Goal: Task Accomplishment & Management: Manage account settings

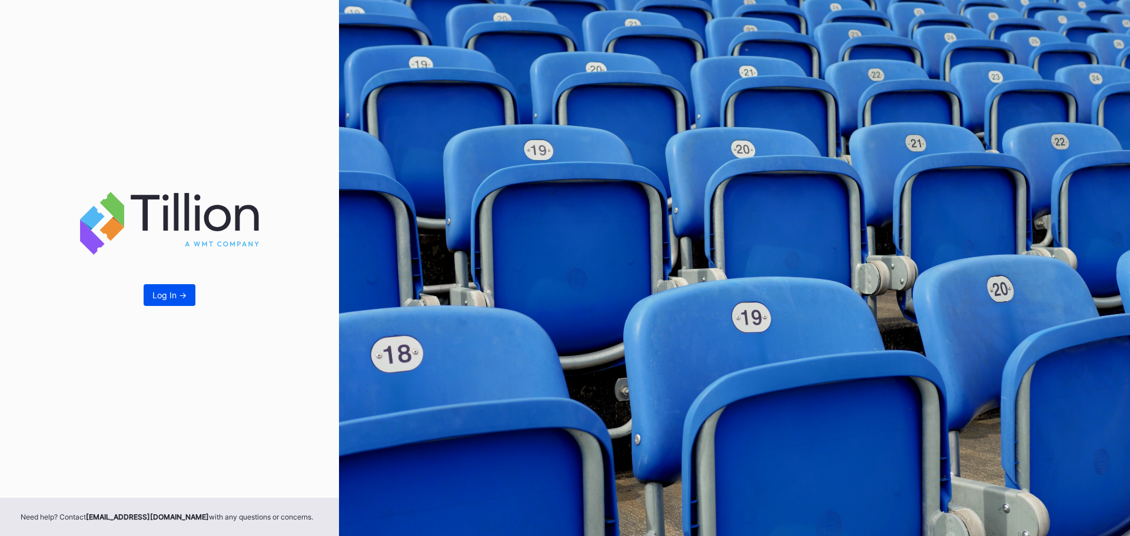
click at [172, 300] on button "Log In ->" at bounding box center [170, 295] width 52 height 22
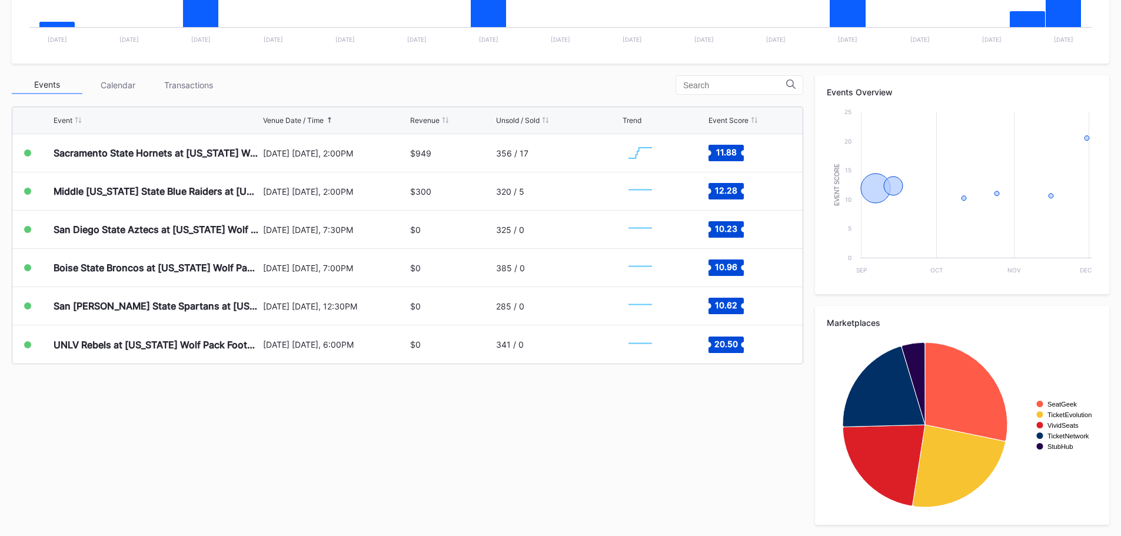
scroll to position [354, 0]
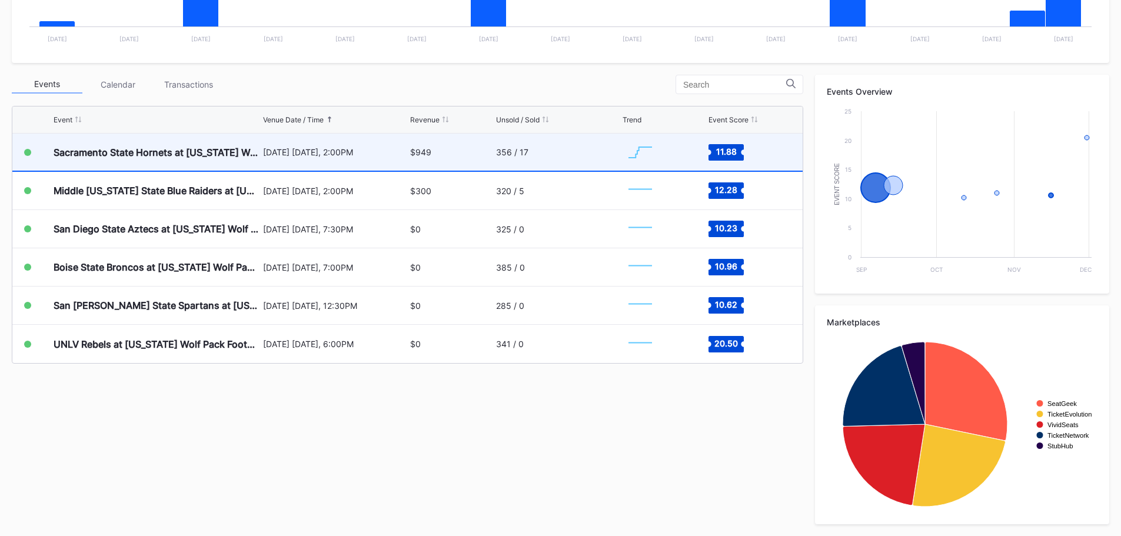
click at [479, 153] on div "$949" at bounding box center [451, 152] width 82 height 37
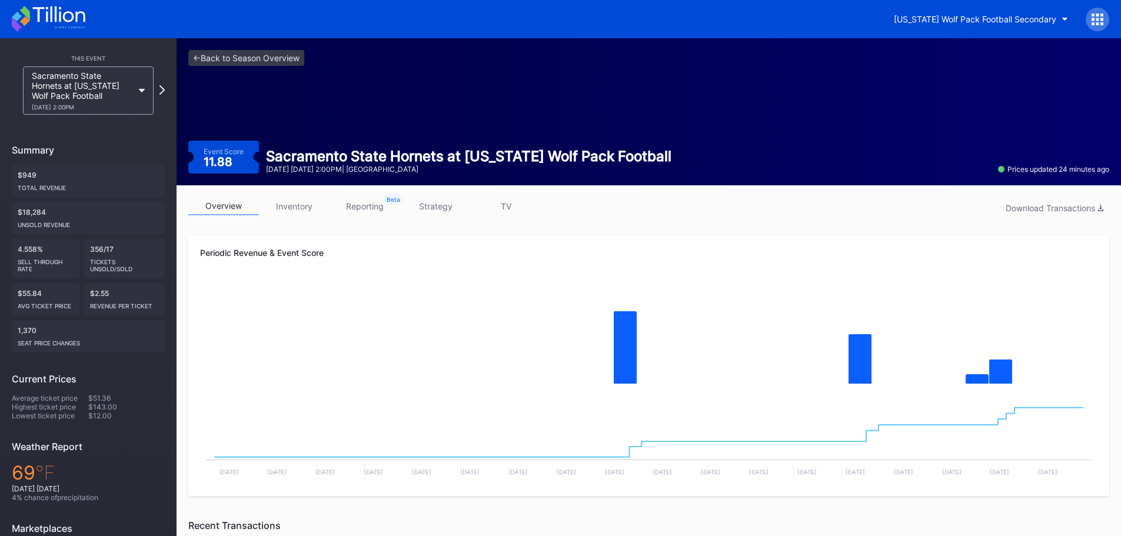
click at [291, 214] on link "inventory" at bounding box center [294, 206] width 71 height 18
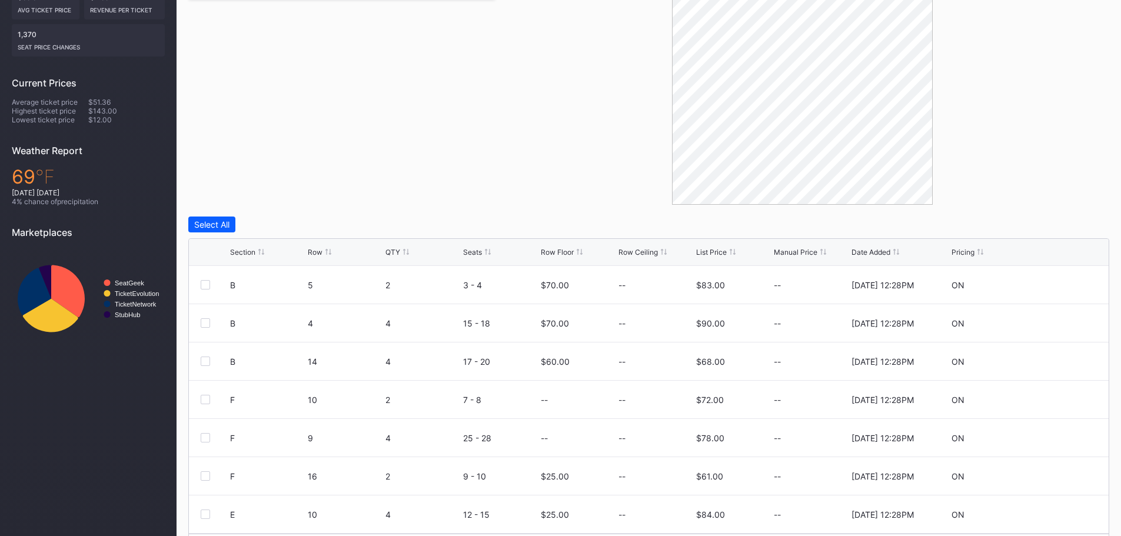
scroll to position [335, 0]
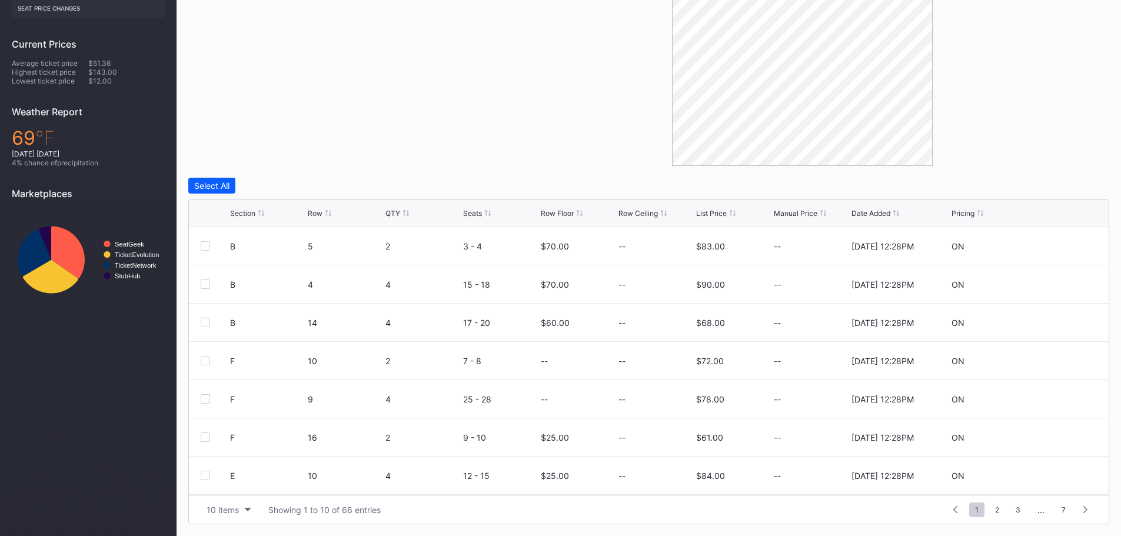
click at [566, 213] on div "Row Floor" at bounding box center [557, 213] width 33 height 9
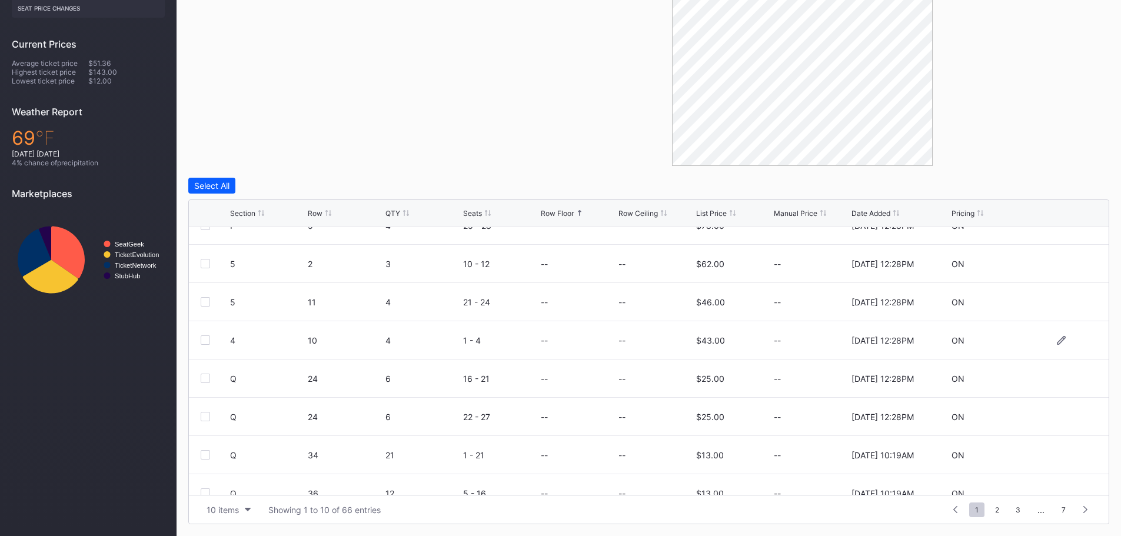
scroll to position [115, 0]
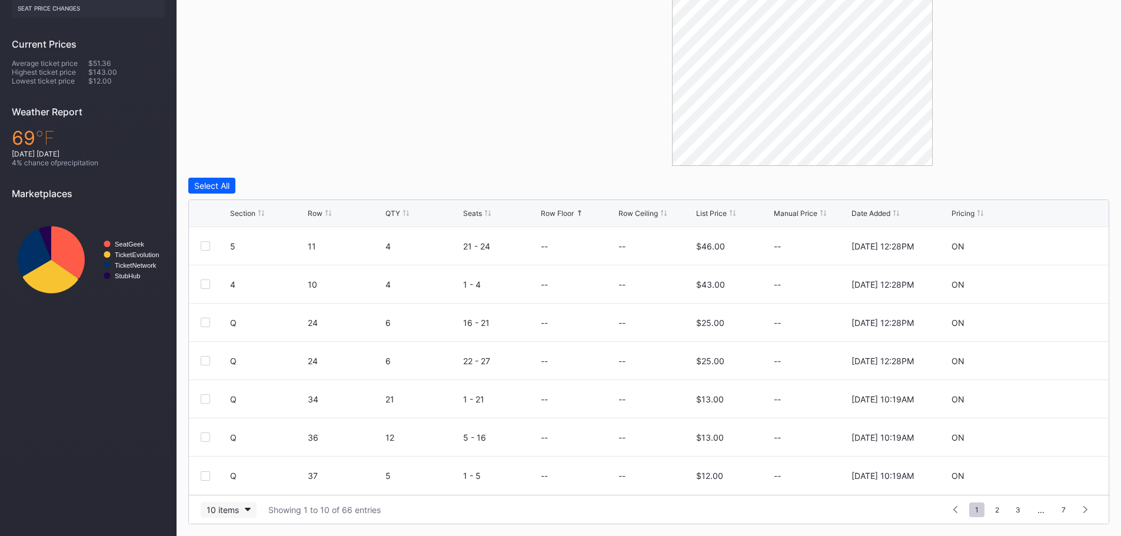
click at [241, 504] on button "10 items" at bounding box center [229, 510] width 56 height 16
click at [240, 486] on div "200 items" at bounding box center [229, 481] width 56 height 22
click at [546, 214] on div "Row Floor" at bounding box center [557, 213] width 33 height 9
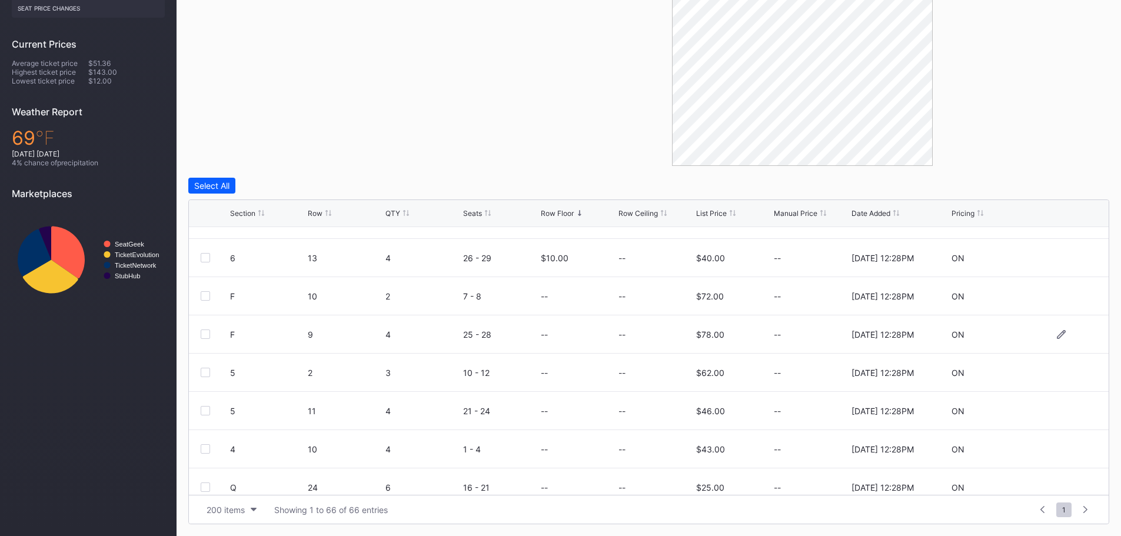
scroll to position [1728, 0]
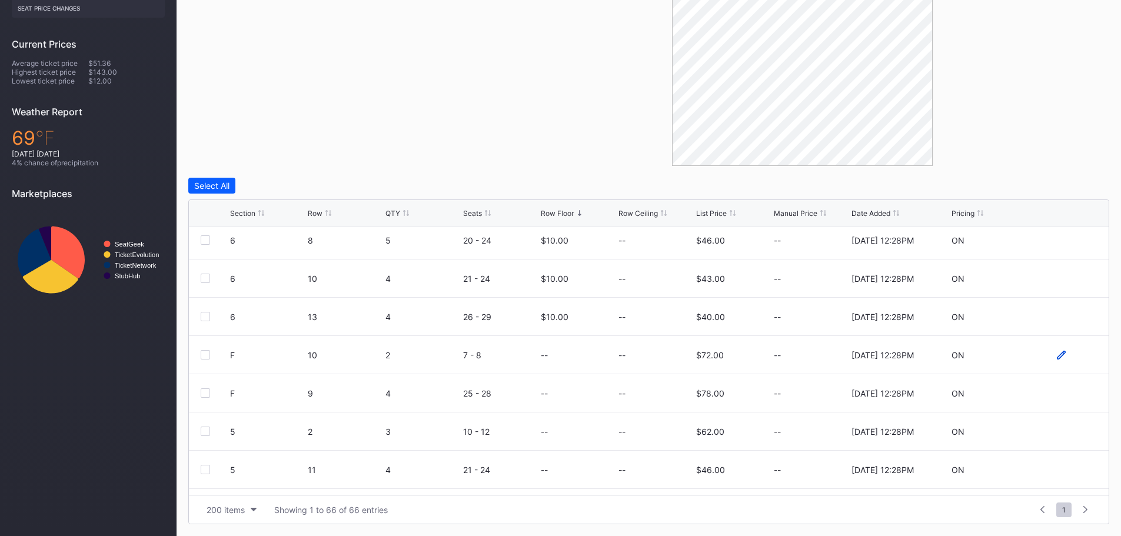
click at [1057, 355] on icon at bounding box center [1061, 355] width 9 height 9
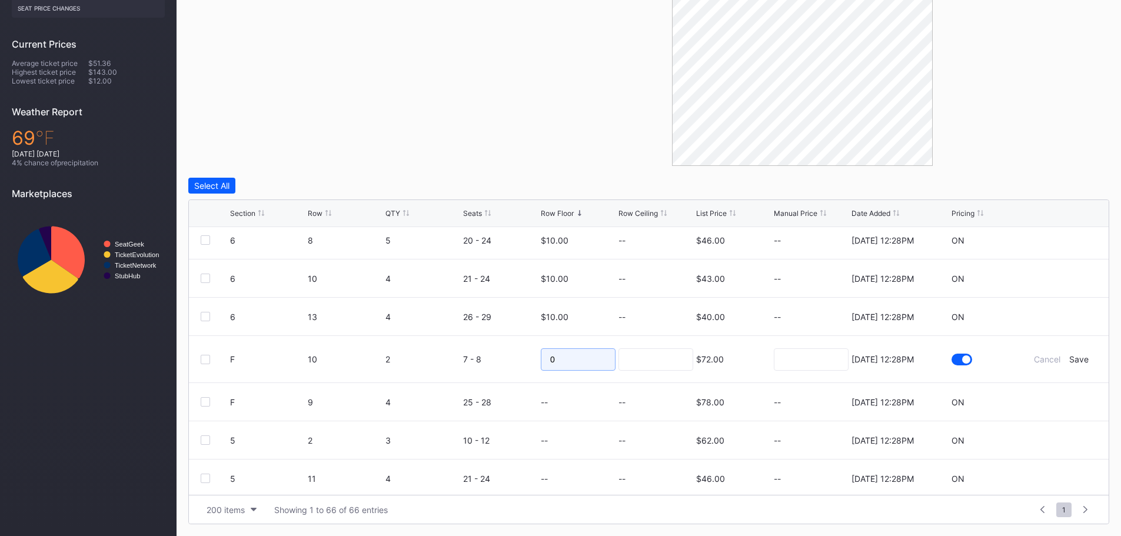
drag, startPoint x: 566, startPoint y: 355, endPoint x: 525, endPoint y: 349, distance: 42.3
click at [525, 349] on form "F 10 2 7 - 8 0 $72.00 7/14/2025 12:28PM Cancel Save" at bounding box center [663, 359] width 867 height 47
type input "70"
click at [1070, 358] on div "Save" at bounding box center [1079, 359] width 19 height 10
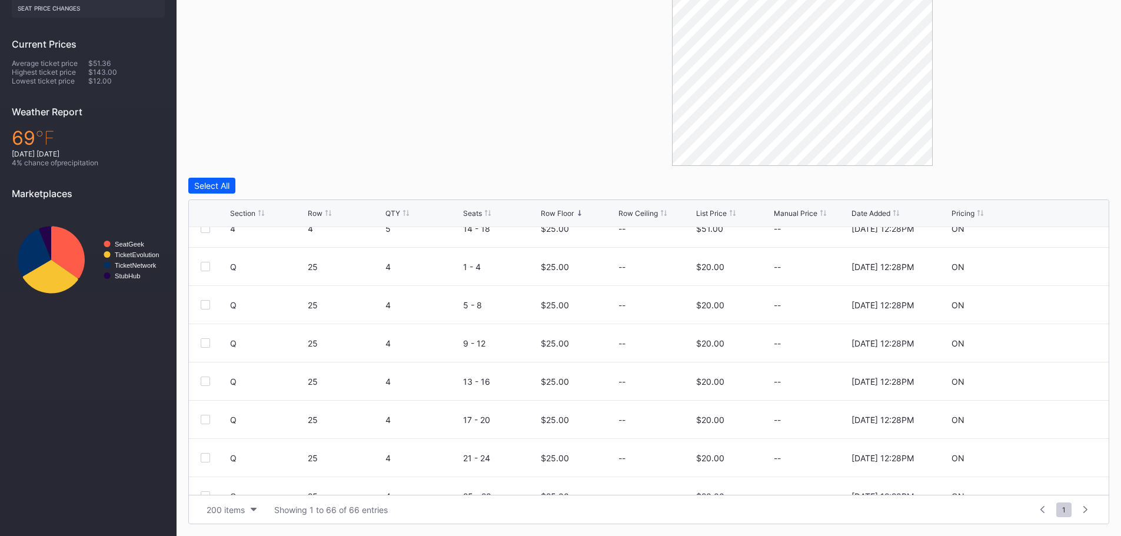
scroll to position [1766, 0]
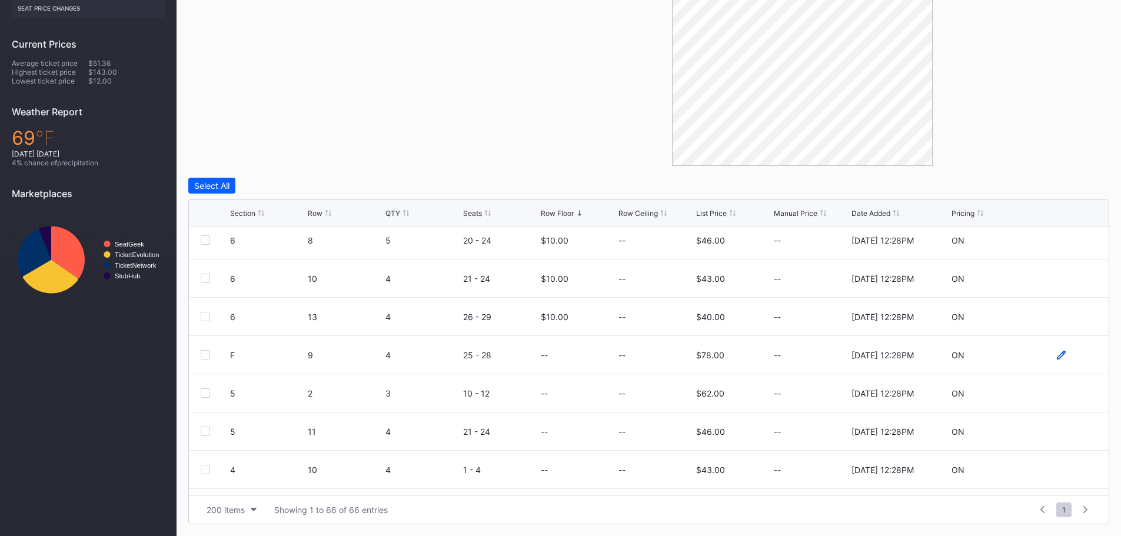
click at [1057, 359] on icon at bounding box center [1061, 354] width 9 height 9
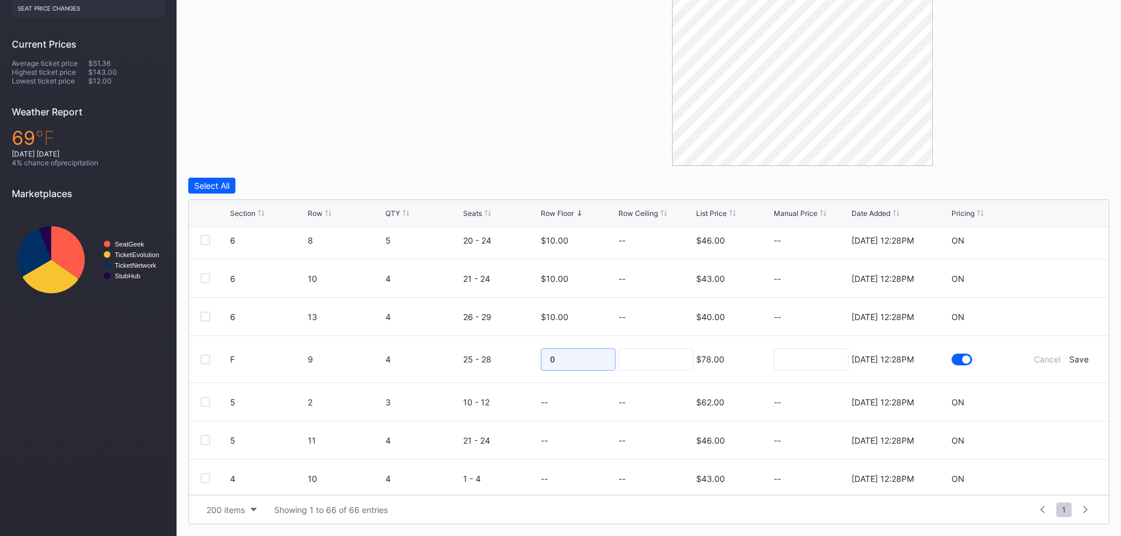
drag, startPoint x: 554, startPoint y: 361, endPoint x: 516, endPoint y: 356, distance: 38.6
click at [516, 356] on form "F 9 4 25 - 28 0 $78.00 7/14/2025 12:28PM Cancel Save" at bounding box center [663, 359] width 867 height 47
type input "70"
click at [1070, 363] on div "Save" at bounding box center [1079, 359] width 19 height 10
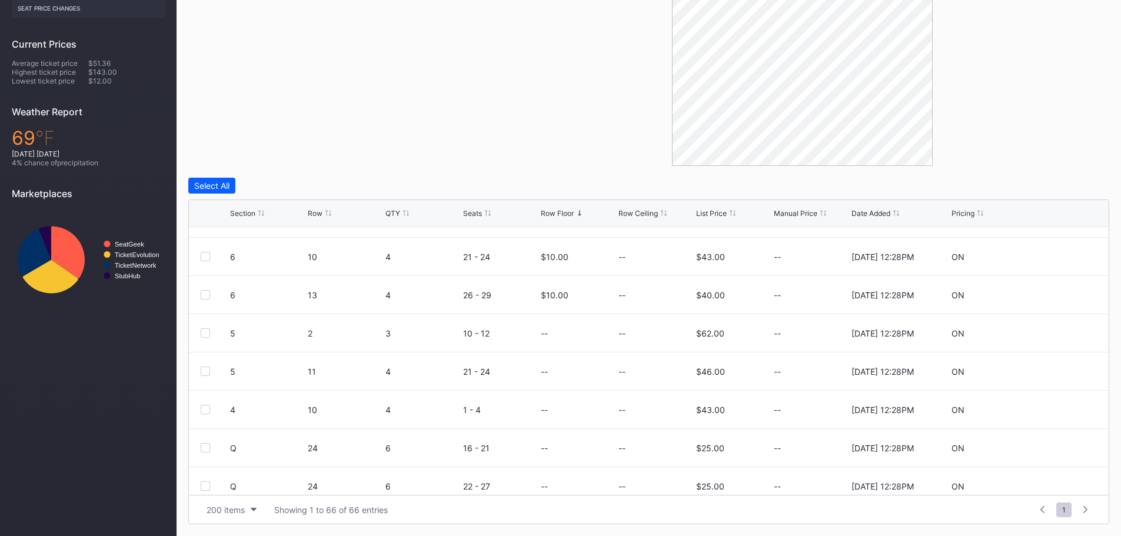
scroll to position [1825, 0]
click at [1057, 334] on icon at bounding box center [1061, 334] width 9 height 9
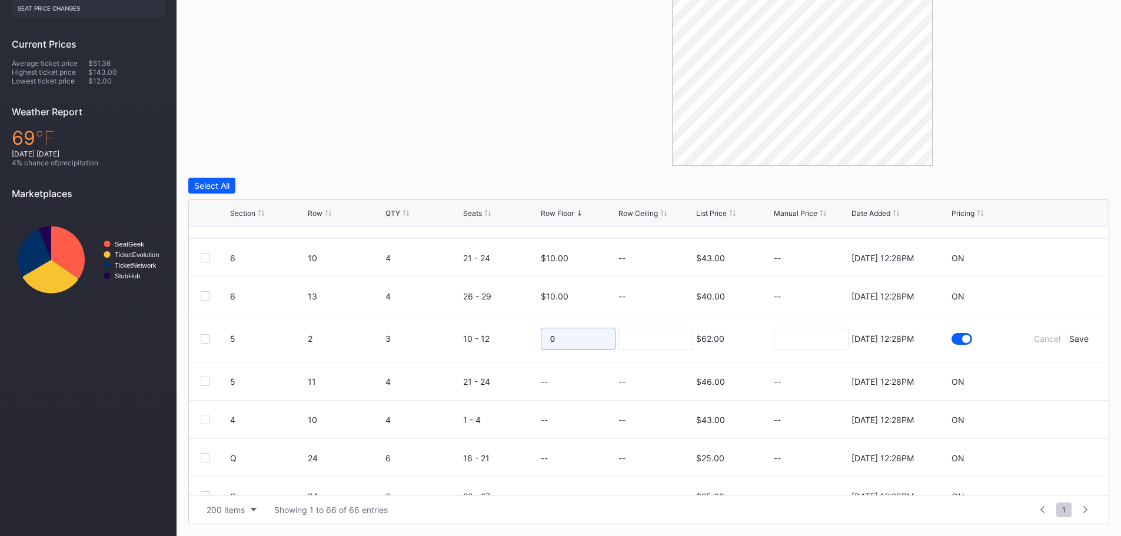
drag, startPoint x: 569, startPoint y: 336, endPoint x: 535, endPoint y: 334, distance: 34.2
click at [535, 334] on form "5 2 3 10 - 12 0 $62.00 7/14/2025 12:28PM Cancel Save" at bounding box center [663, 339] width 867 height 47
type input "20"
click at [1077, 340] on div "Save" at bounding box center [1079, 339] width 19 height 10
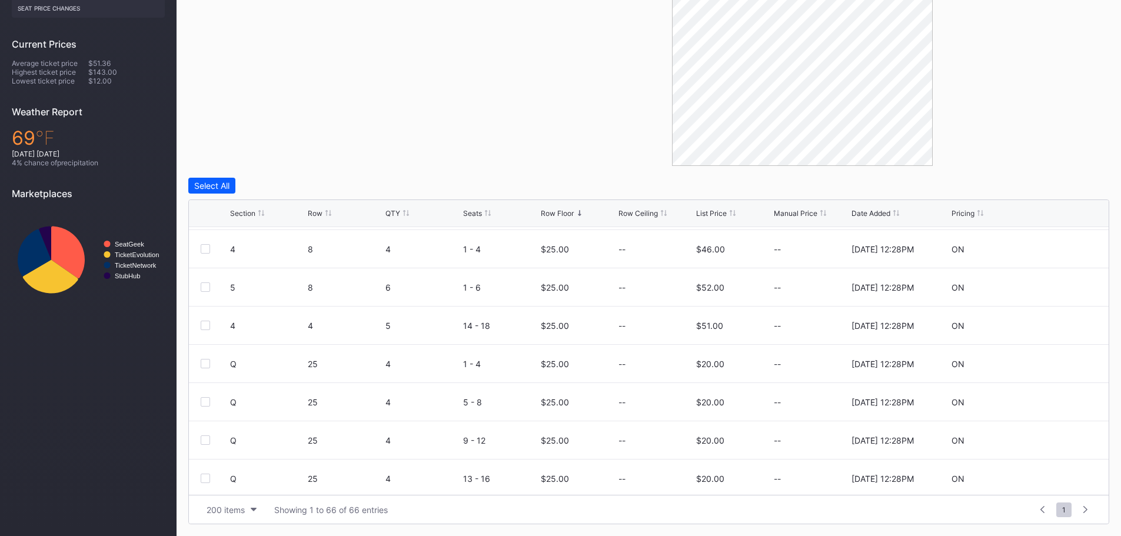
scroll to position [1884, 0]
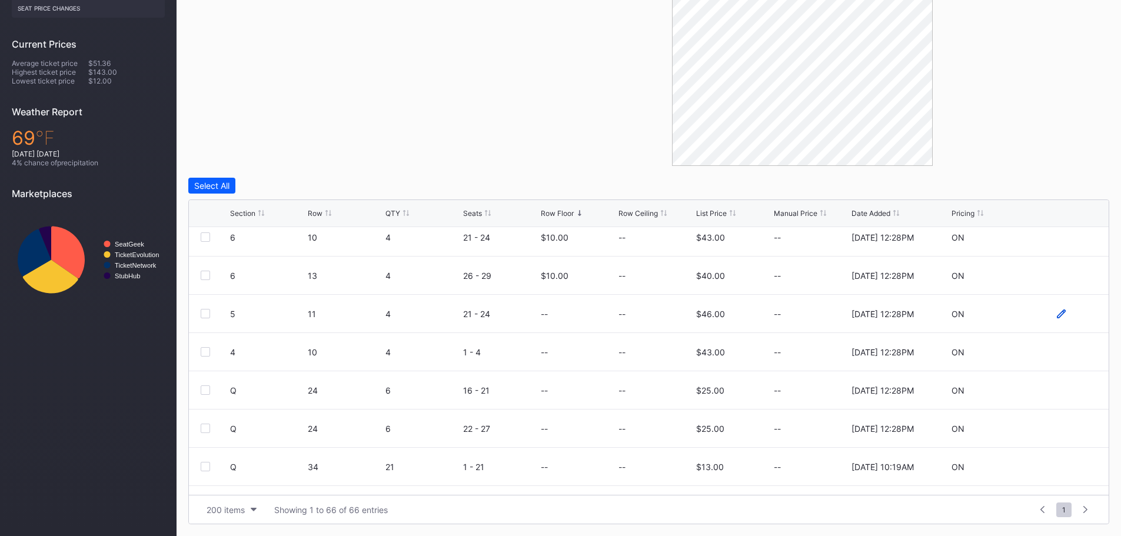
click at [1057, 313] on icon at bounding box center [1061, 314] width 9 height 9
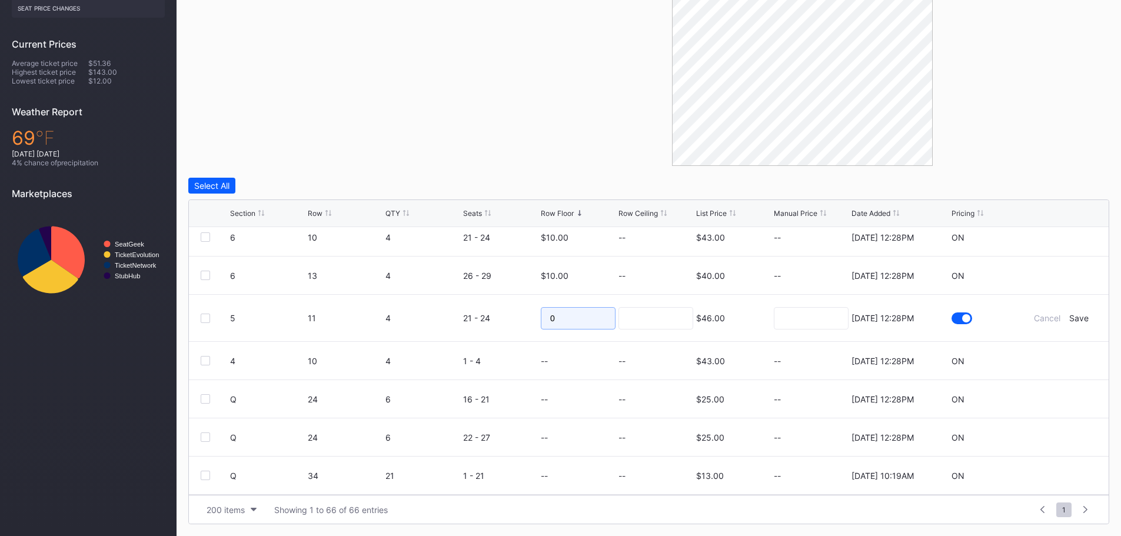
click at [506, 331] on form "5 11 4 21 - 24 0 $46.00 7/14/2025 12:28PM Cancel Save" at bounding box center [663, 318] width 867 height 47
type input "20"
click at [1076, 321] on div "Save" at bounding box center [1079, 318] width 19 height 10
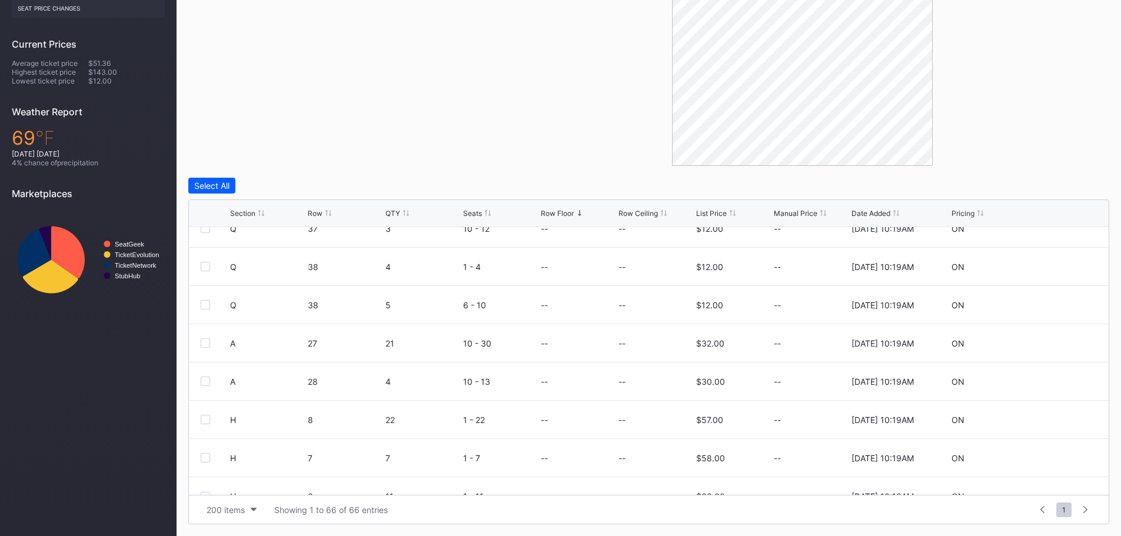
scroll to position [2258, 0]
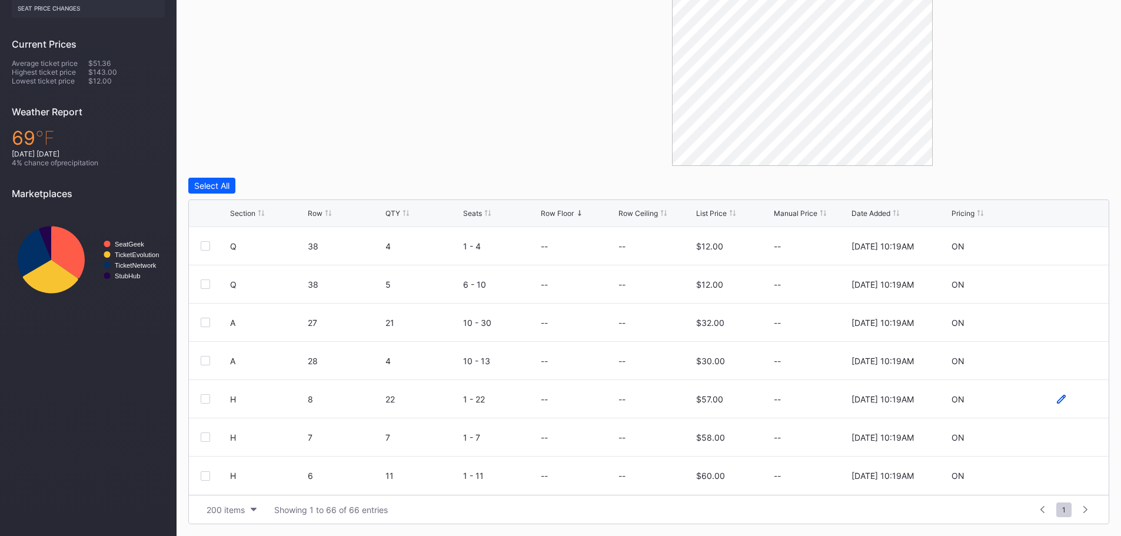
click at [1057, 401] on icon at bounding box center [1061, 398] width 9 height 9
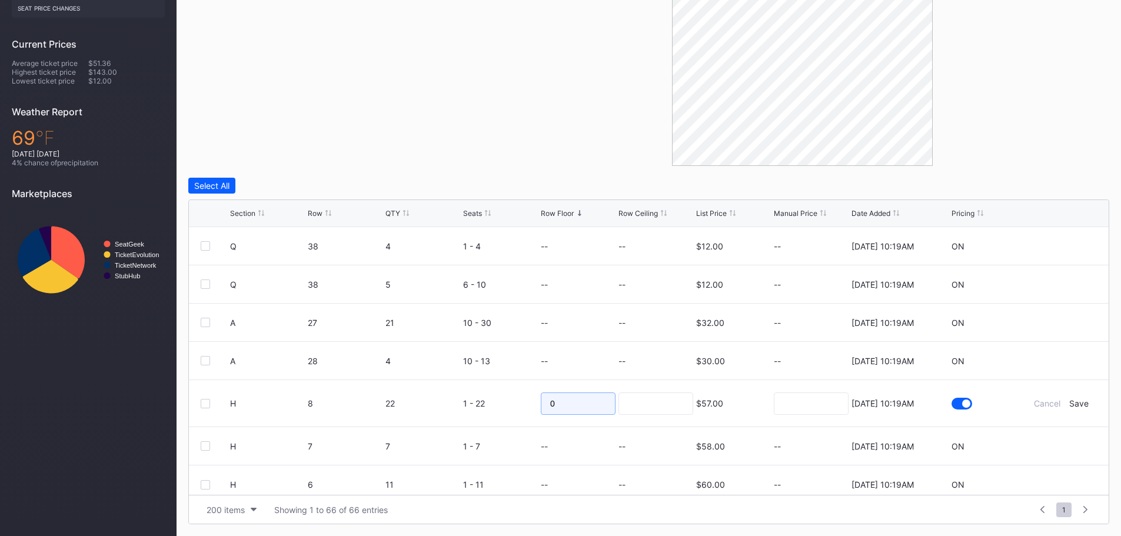
drag, startPoint x: 556, startPoint y: 407, endPoint x: 526, endPoint y: 406, distance: 30.0
click at [526, 406] on form "H 8 22 1 - 22 0 $57.00 8/20/2025 10:19AM Cancel Save" at bounding box center [663, 403] width 867 height 47
type input "40"
click at [1070, 400] on div "Save" at bounding box center [1079, 404] width 19 height 10
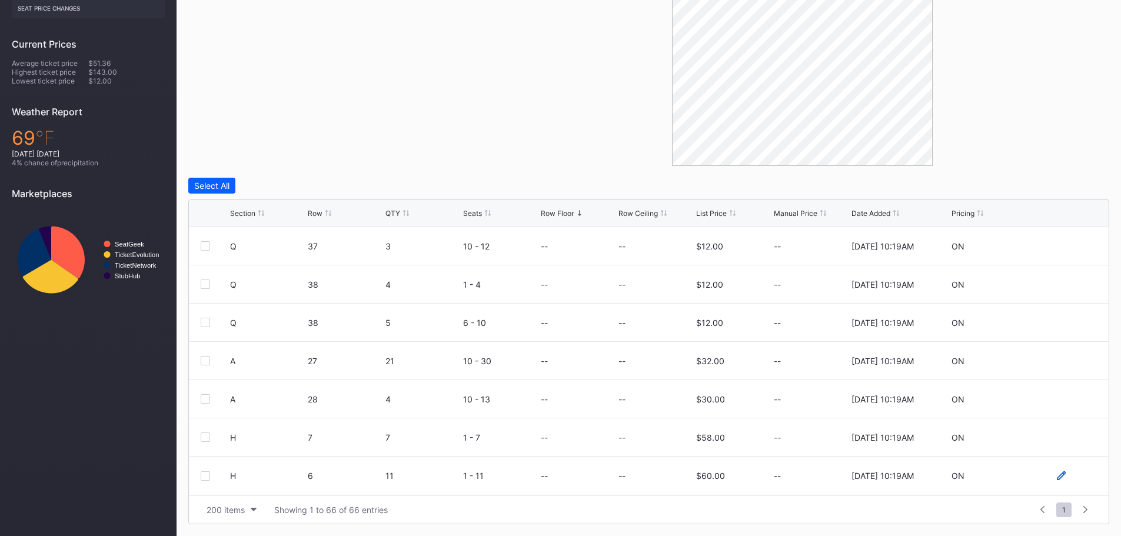
click at [1057, 479] on icon at bounding box center [1061, 476] width 9 height 9
drag, startPoint x: 566, startPoint y: 486, endPoint x: 490, endPoint y: 483, distance: 76.6
click at [490, 483] on form "H 6 11 1 - 11 0 $60.00 8/20/2025 10:19AM Cancel Save" at bounding box center [663, 480] width 867 height 47
type input "40"
click at [1074, 484] on div "Save" at bounding box center [1079, 481] width 19 height 10
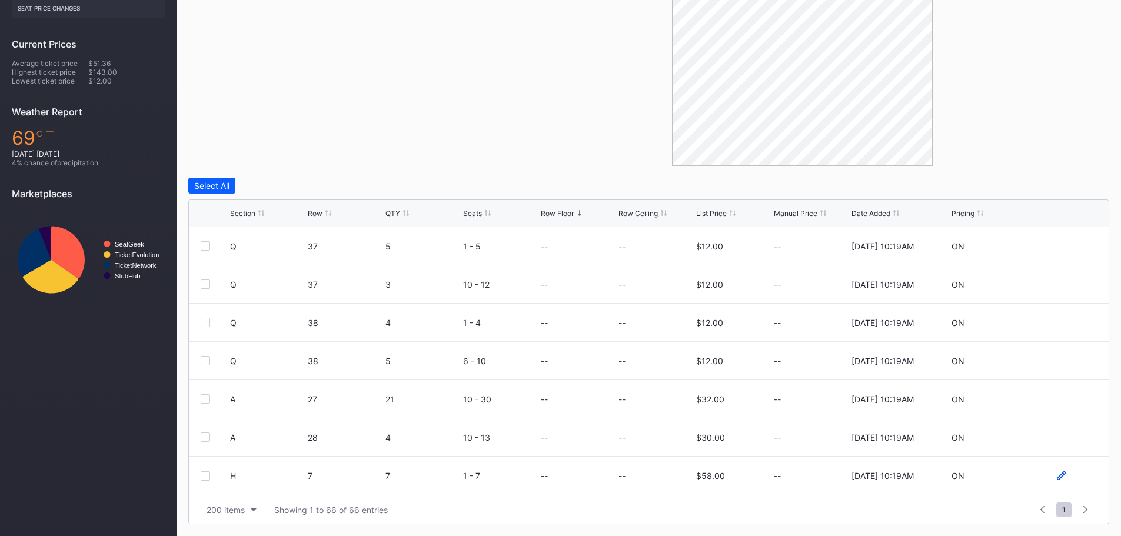
click at [1057, 479] on icon at bounding box center [1061, 476] width 9 height 9
drag, startPoint x: 494, startPoint y: 479, endPoint x: 411, endPoint y: 461, distance: 84.3
click at [411, 461] on form "H 7 7 1 - 7 0 $58.00 8/20/2025 10:19AM Cancel Save" at bounding box center [663, 480] width 867 height 47
type input "40"
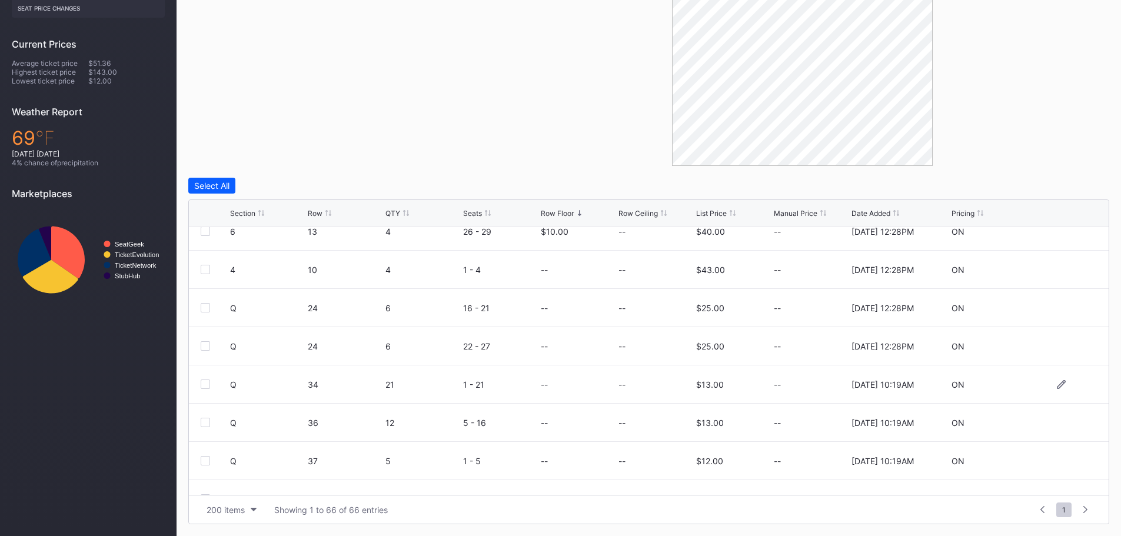
scroll to position [2022, 0]
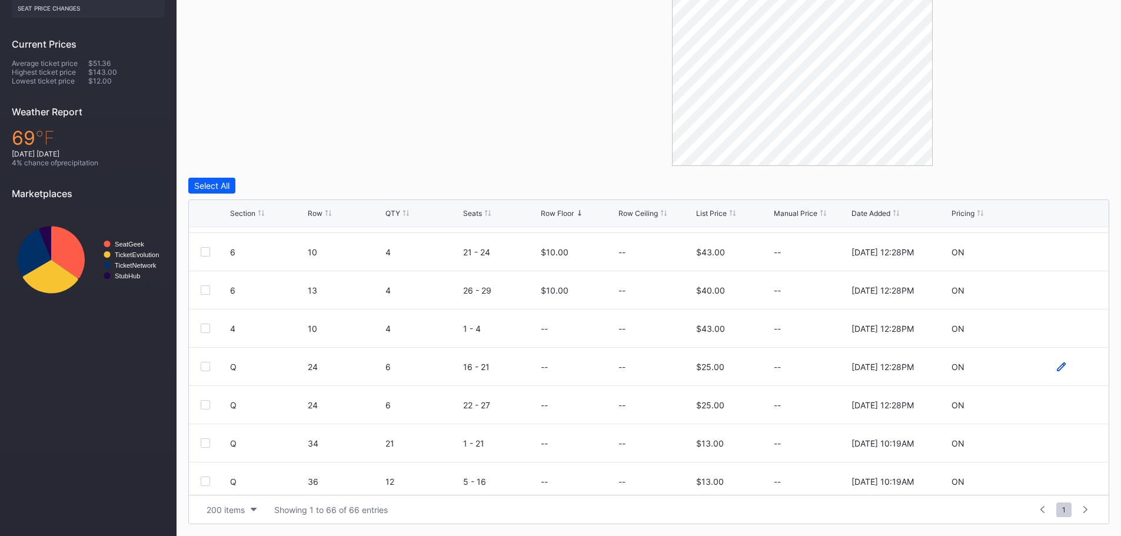
click at [1057, 366] on icon at bounding box center [1061, 366] width 9 height 9
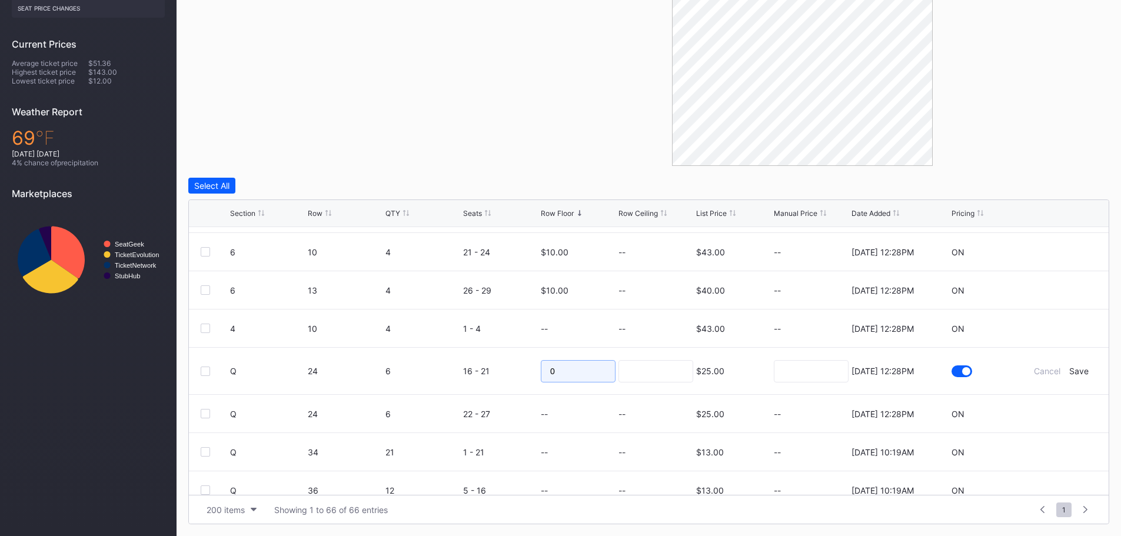
drag, startPoint x: 562, startPoint y: 370, endPoint x: 530, endPoint y: 379, distance: 33.7
click at [530, 379] on form "Q 24 6 16 - 21 0 $25.00 7/14/2025 12:28PM Cancel Save" at bounding box center [663, 371] width 867 height 47
type input "25"
click at [1071, 370] on div "Save" at bounding box center [1079, 371] width 19 height 10
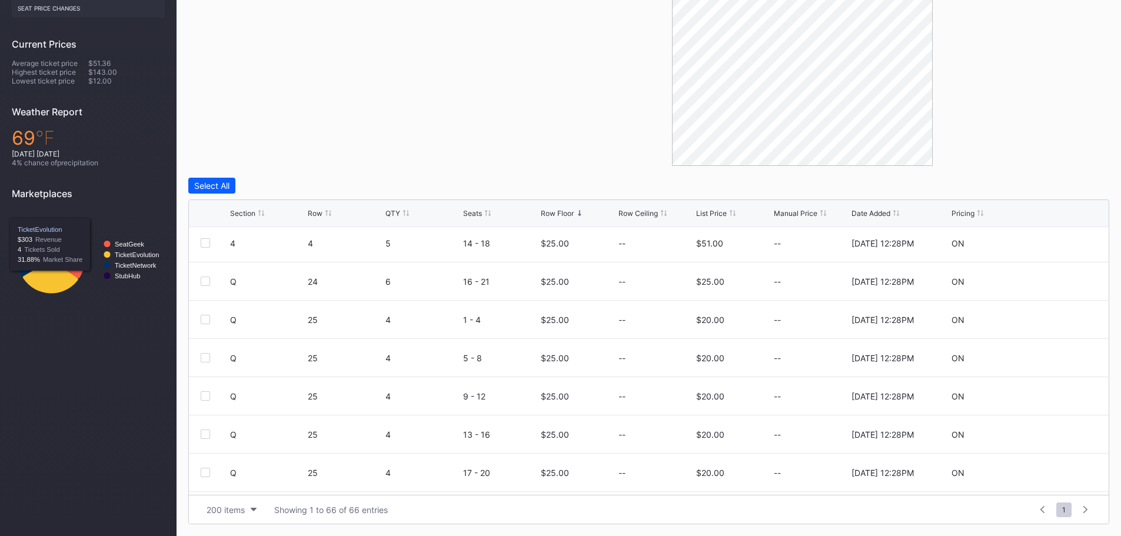
scroll to position [0, 0]
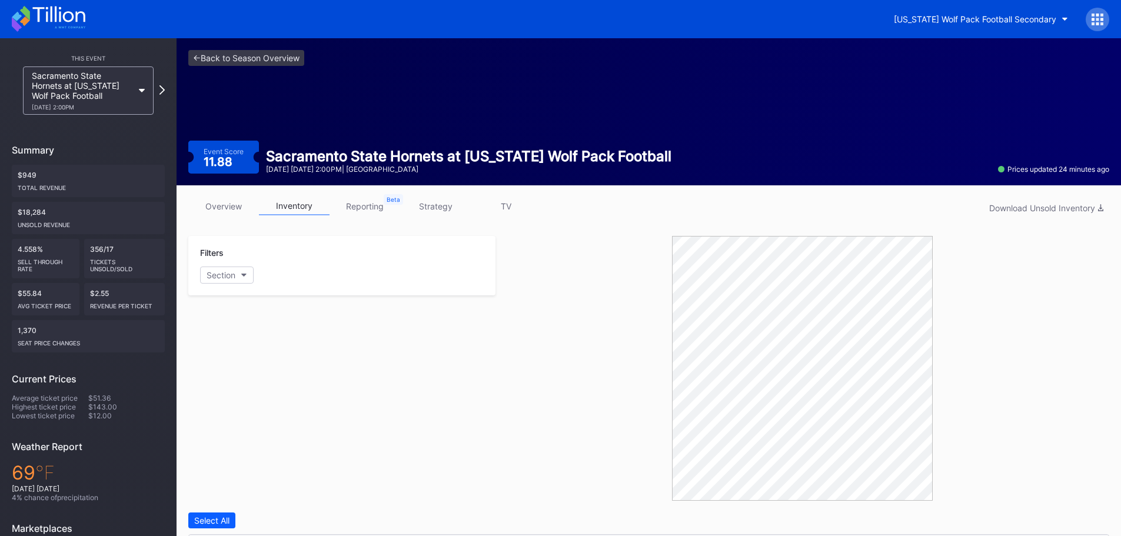
click at [37, 11] on icon at bounding box center [49, 19] width 74 height 26
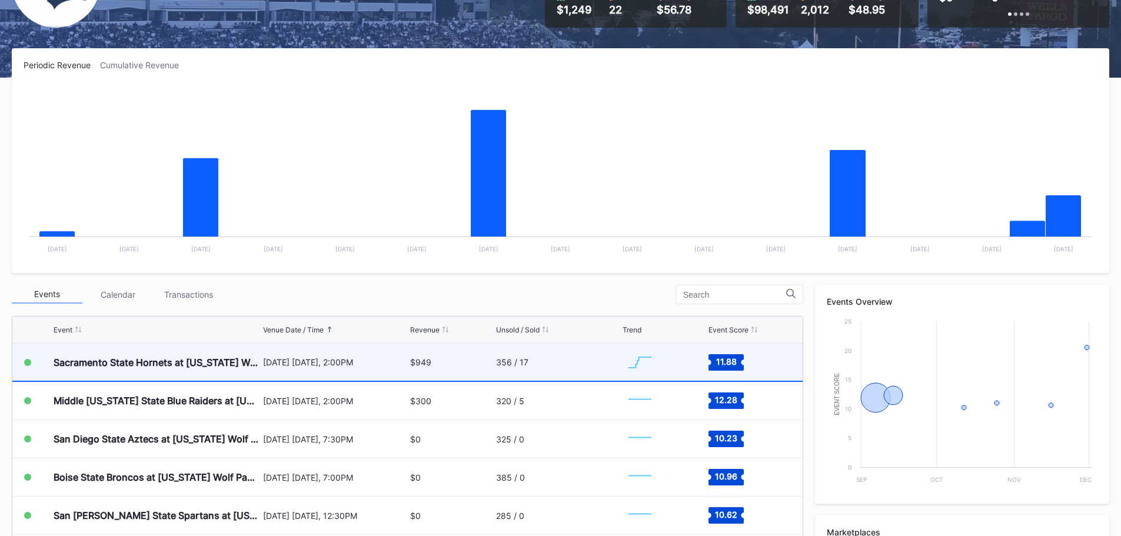
scroll to position [354, 0]
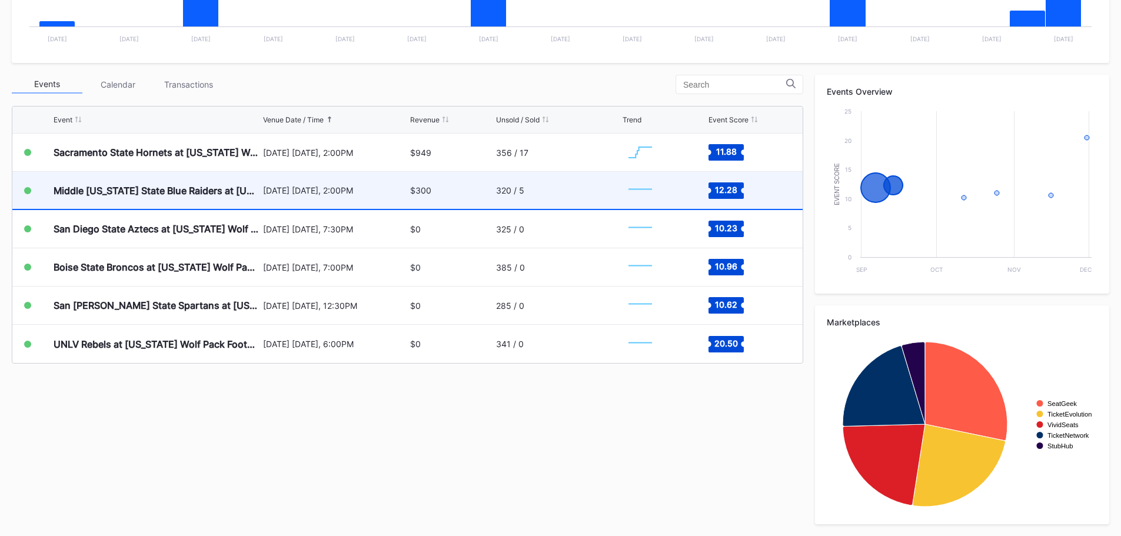
click at [519, 191] on div "320 / 5" at bounding box center [510, 190] width 28 height 10
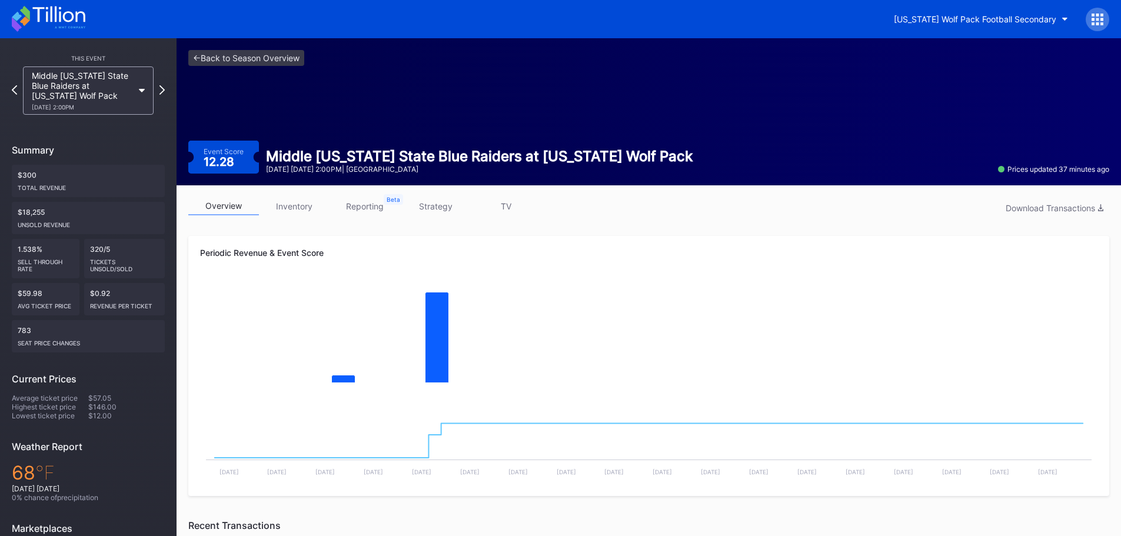
click at [296, 205] on link "inventory" at bounding box center [294, 206] width 71 height 18
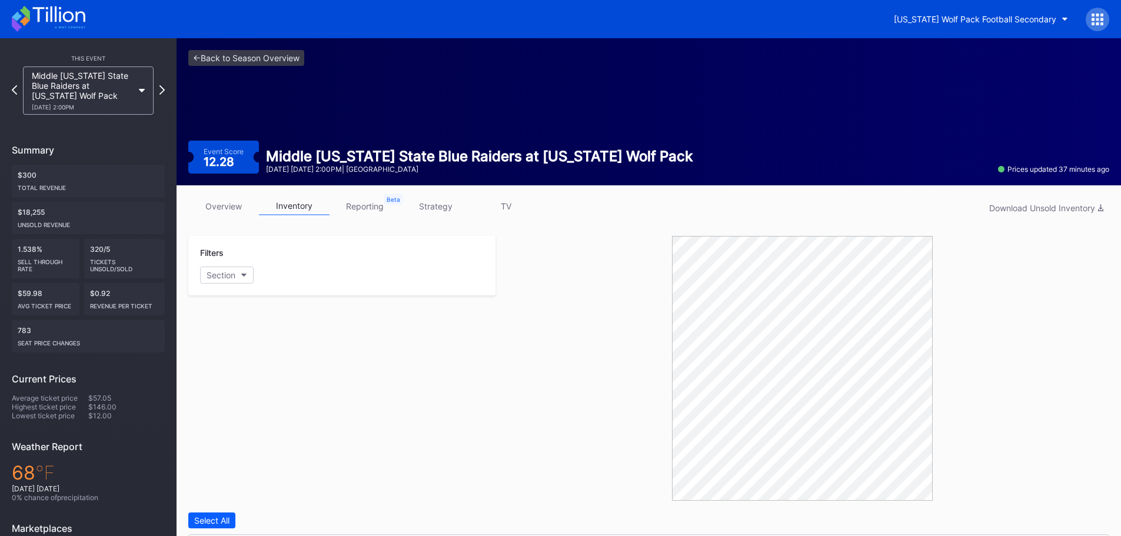
click at [1102, 12] on div at bounding box center [1098, 20] width 24 height 24
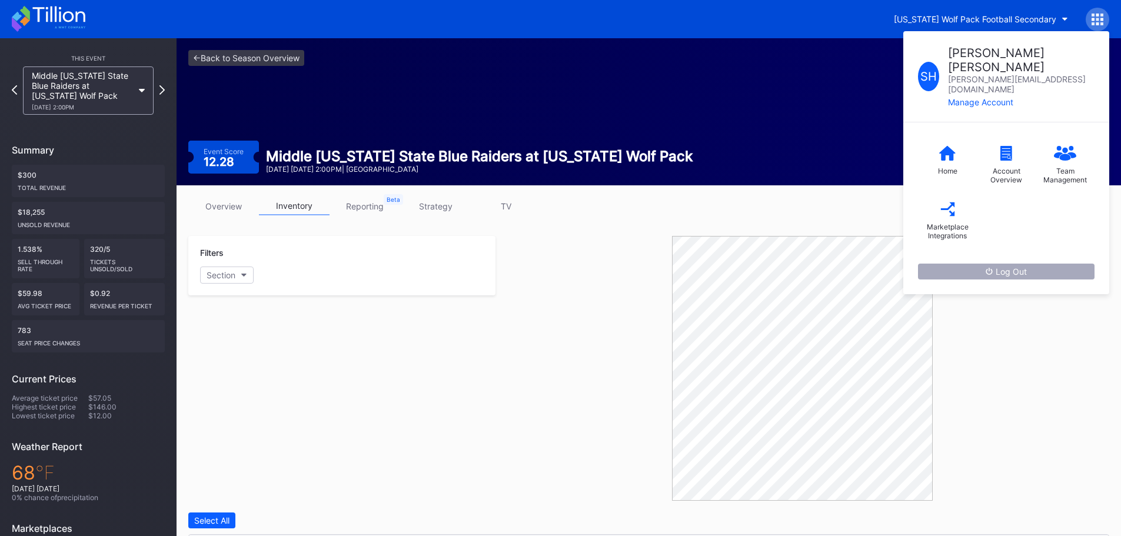
click at [1011, 267] on div "Log Out" at bounding box center [1006, 272] width 41 height 10
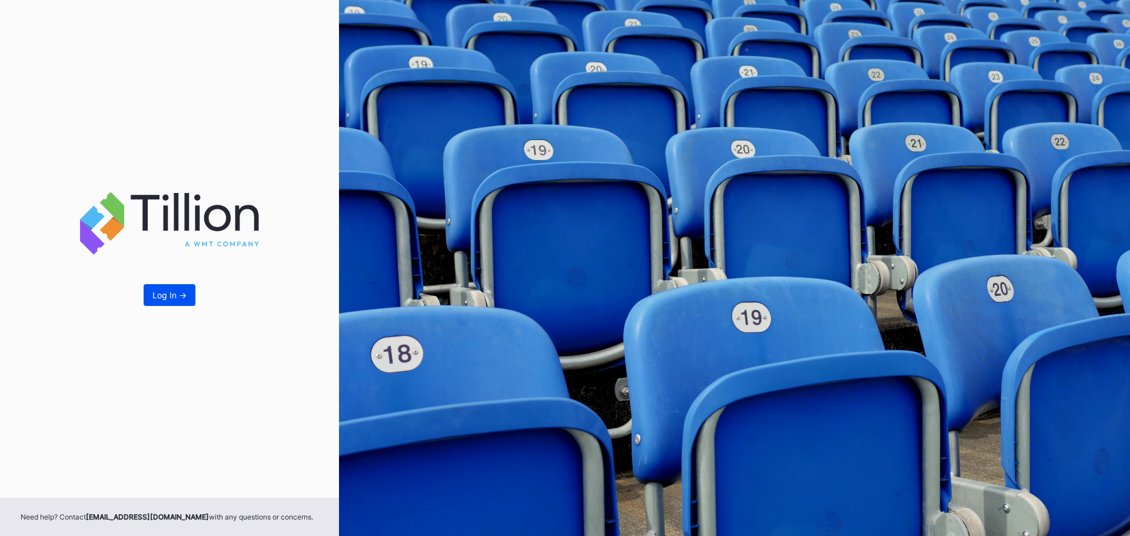
click at [160, 303] on button "Log In ->" at bounding box center [170, 295] width 52 height 22
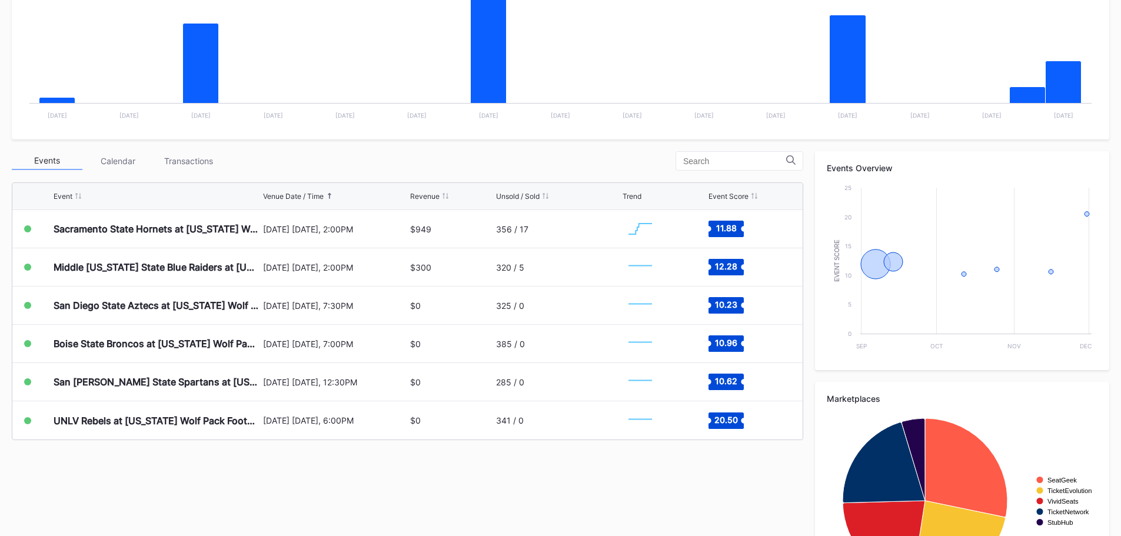
scroll to position [353, 0]
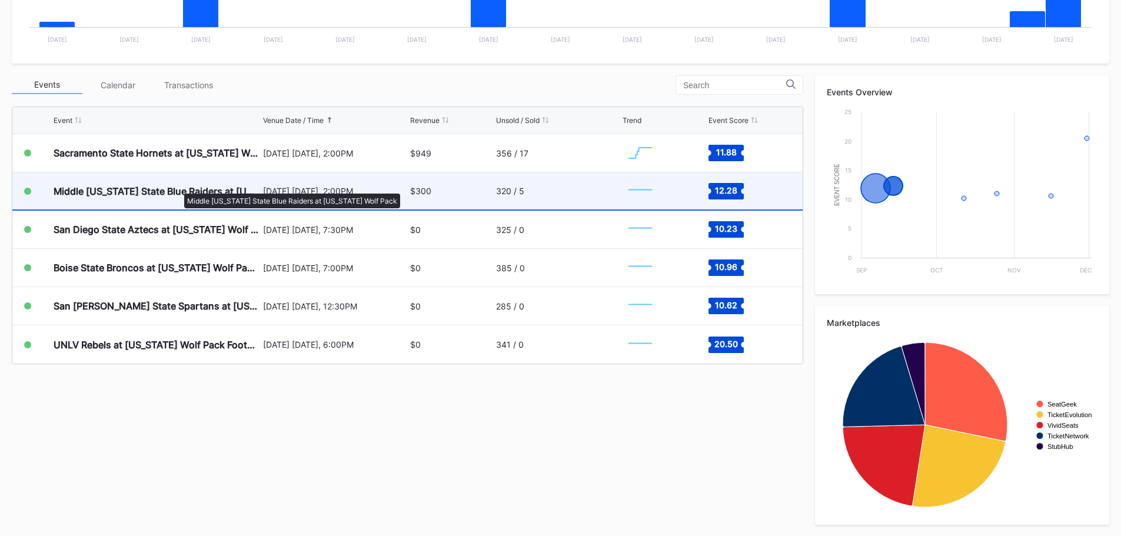
click at [178, 188] on div "Middle [US_STATE] State Blue Raiders at [US_STATE] Wolf Pack" at bounding box center [157, 191] width 207 height 12
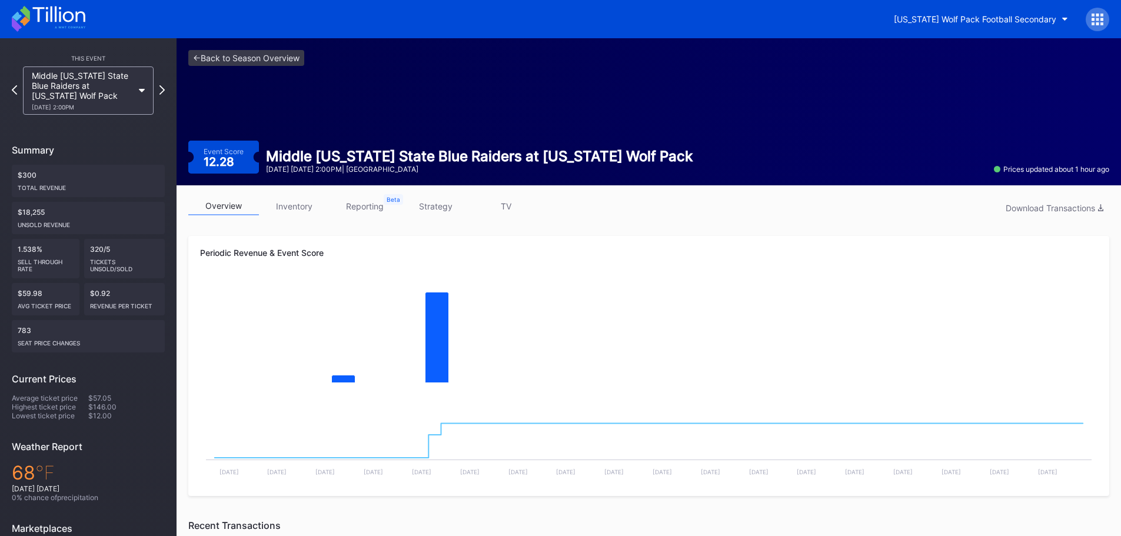
click at [284, 204] on link "inventory" at bounding box center [294, 206] width 71 height 18
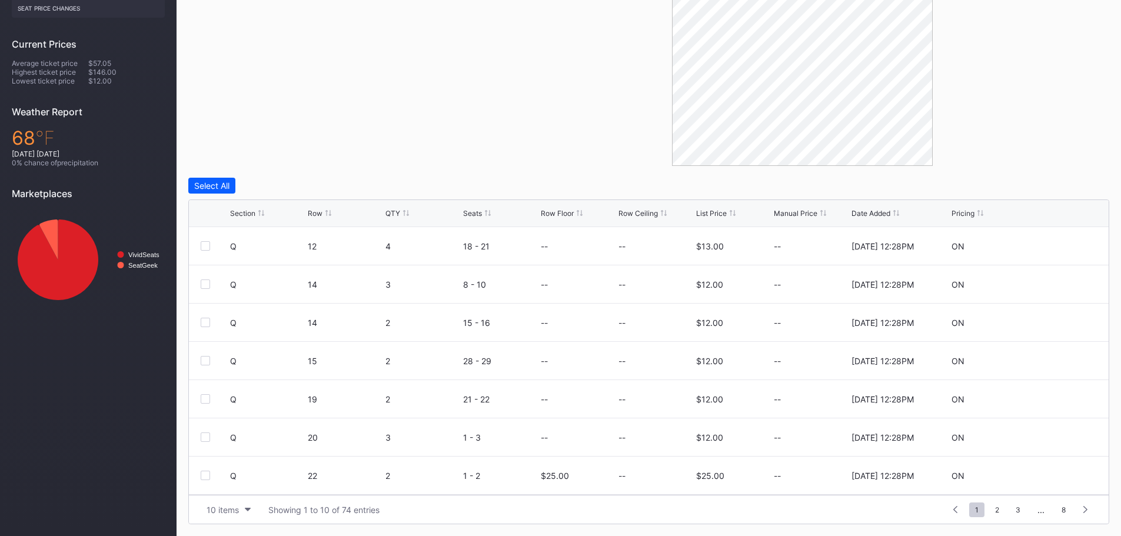
click at [559, 208] on div "Section Row QTY Seats Row Floor Row Ceiling List Price Manual Price Date Added …" at bounding box center [649, 213] width 920 height 27
click at [560, 213] on div "Row Floor" at bounding box center [557, 213] width 33 height 9
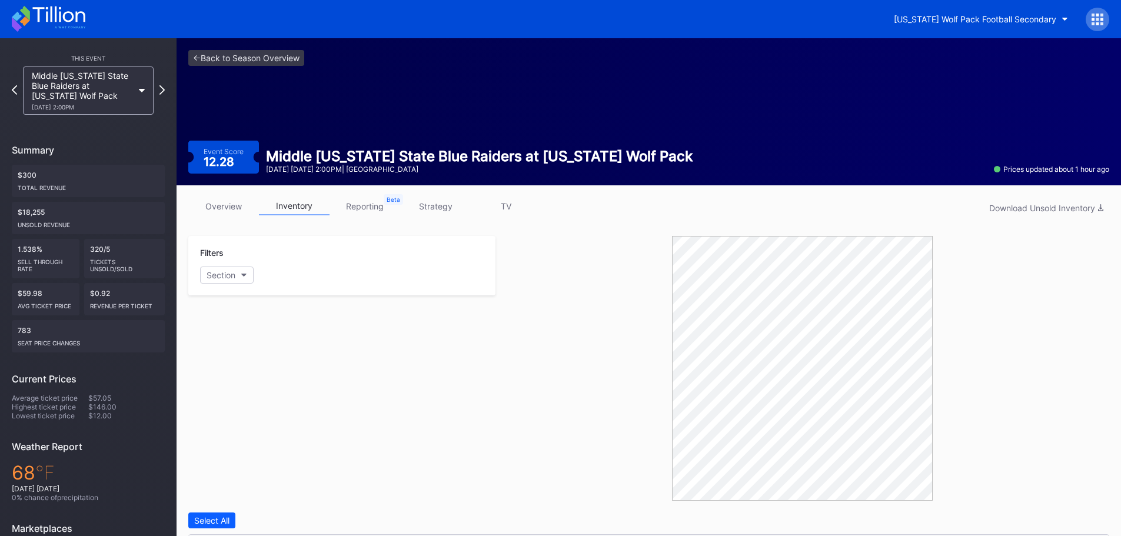
click at [50, 3] on div "[US_STATE] Wolf Pack Football Secondary" at bounding box center [560, 19] width 1121 height 38
click at [55, 12] on icon at bounding box center [58, 14] width 52 height 16
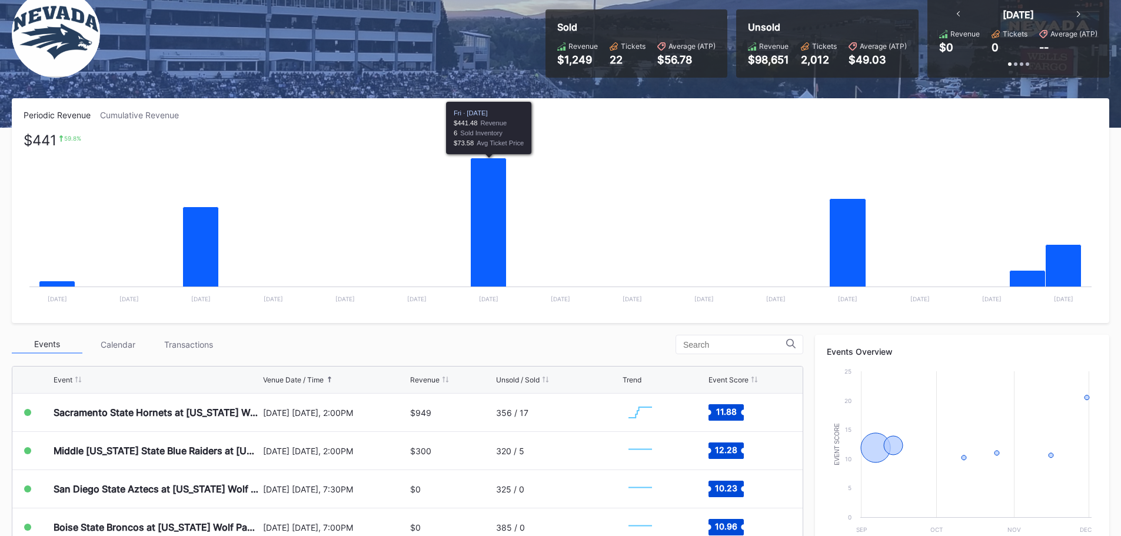
scroll to position [354, 0]
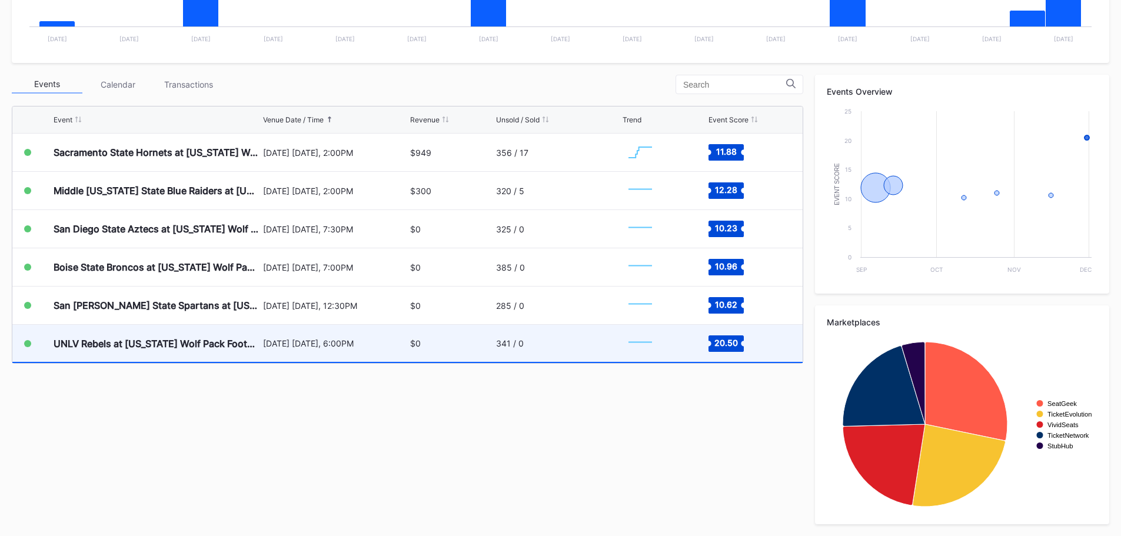
click at [299, 343] on div "[DATE] [DATE], 6:00PM" at bounding box center [335, 344] width 145 height 10
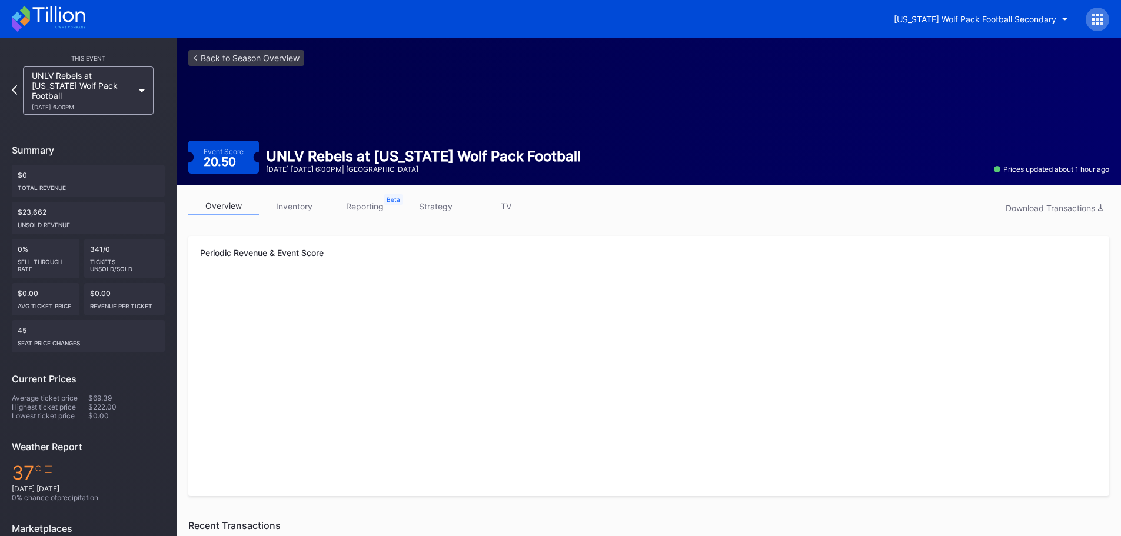
click at [289, 211] on link "inventory" at bounding box center [294, 206] width 71 height 18
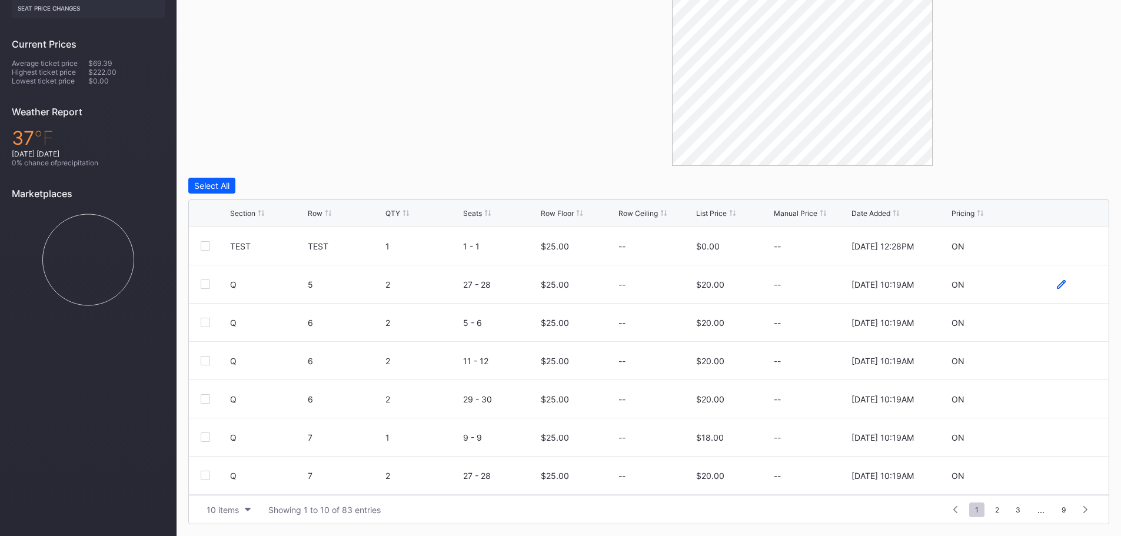
click at [1057, 280] on icon at bounding box center [1061, 284] width 9 height 9
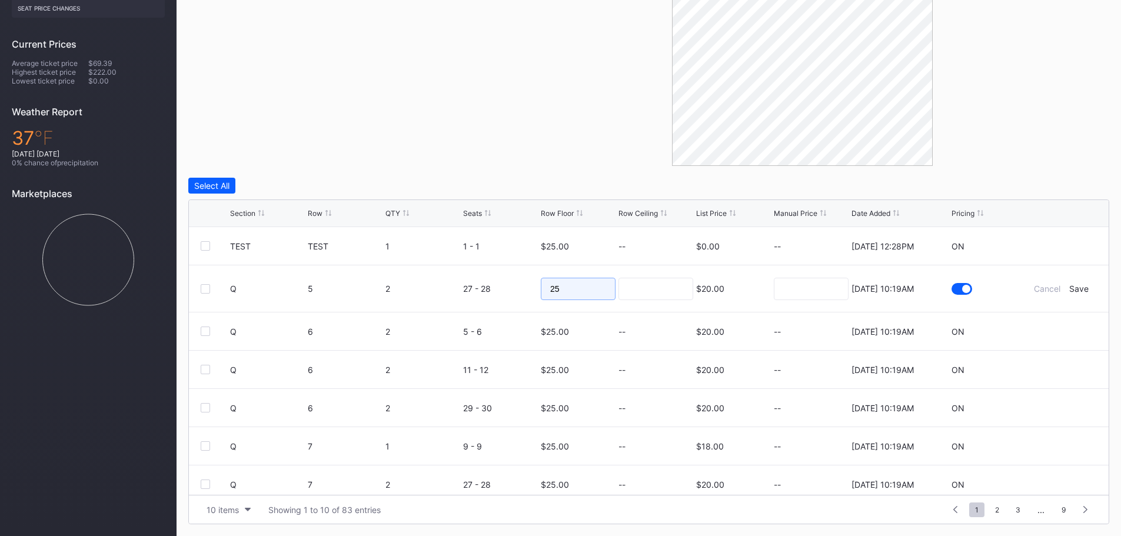
click at [546, 287] on input "25" at bounding box center [578, 289] width 75 height 22
type input "15"
click at [1075, 288] on div "Save" at bounding box center [1079, 289] width 19 height 10
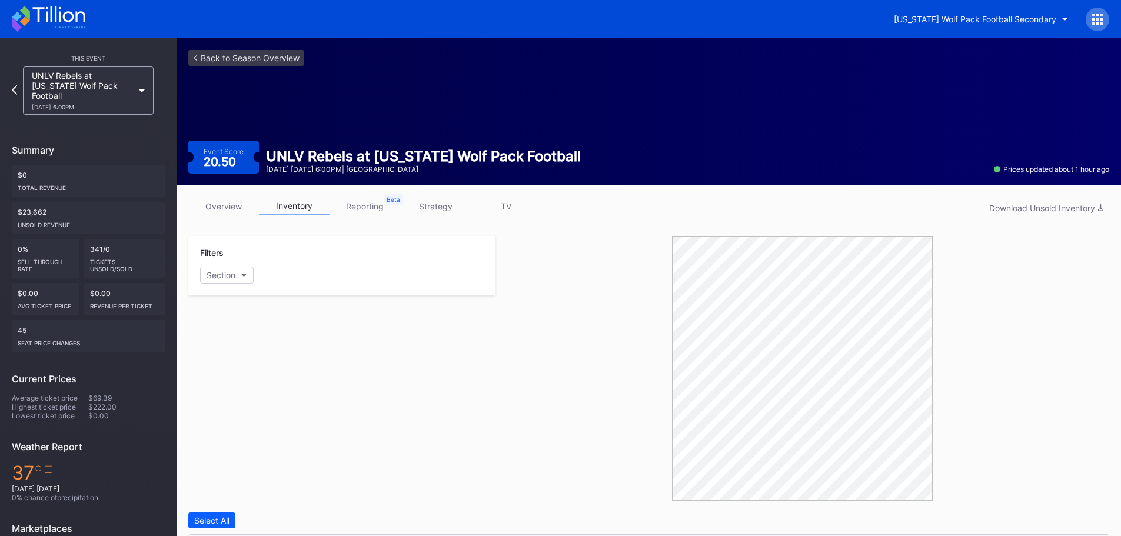
click at [64, 8] on icon at bounding box center [49, 19] width 74 height 26
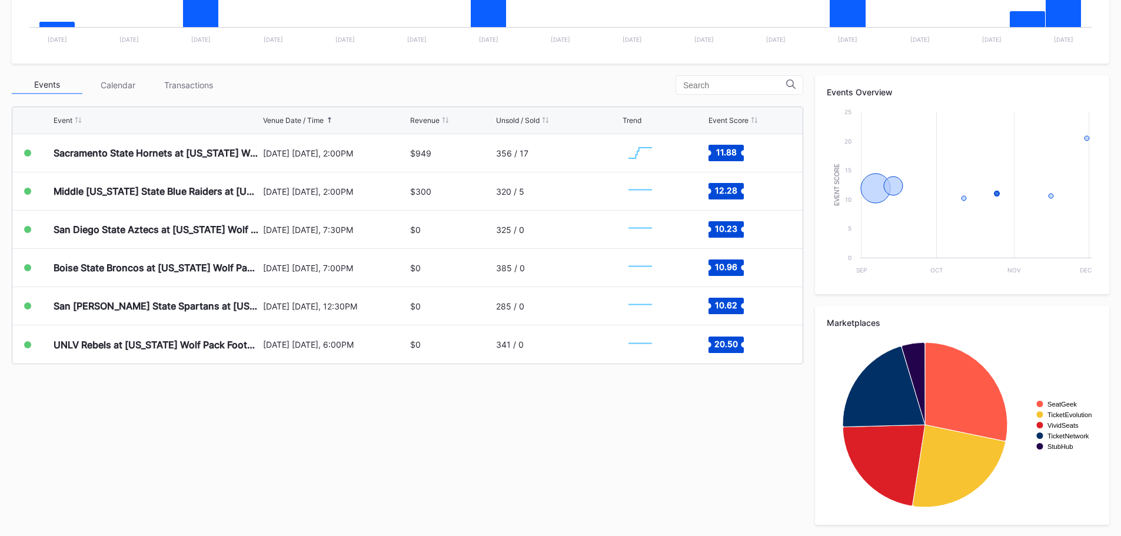
scroll to position [354, 0]
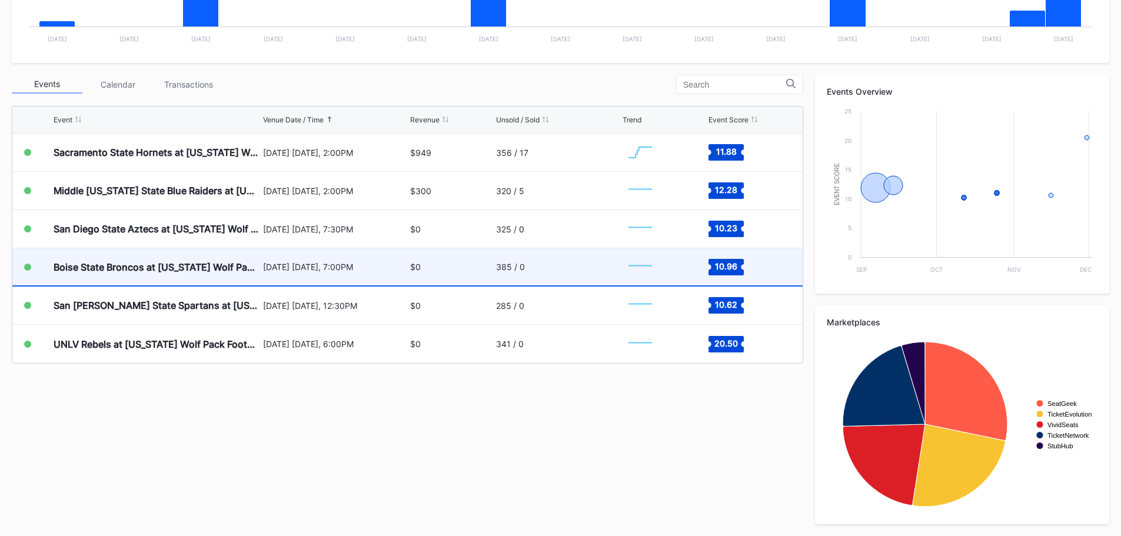
click at [200, 261] on div "Boise State Broncos at [US_STATE] Wolf Pack Football (Rescheduled from 10/25)" at bounding box center [157, 267] width 207 height 12
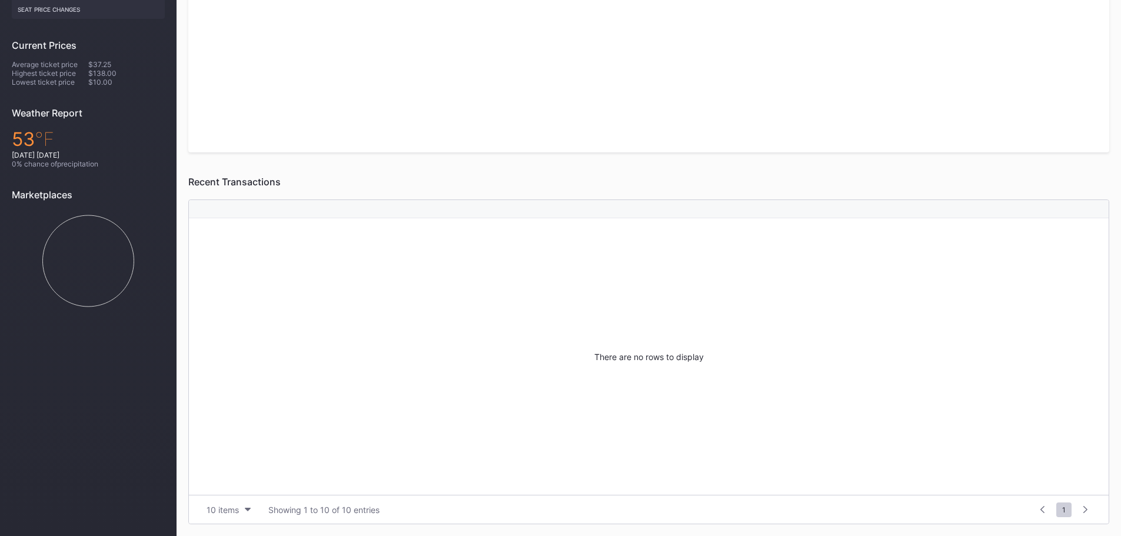
scroll to position [49, 0]
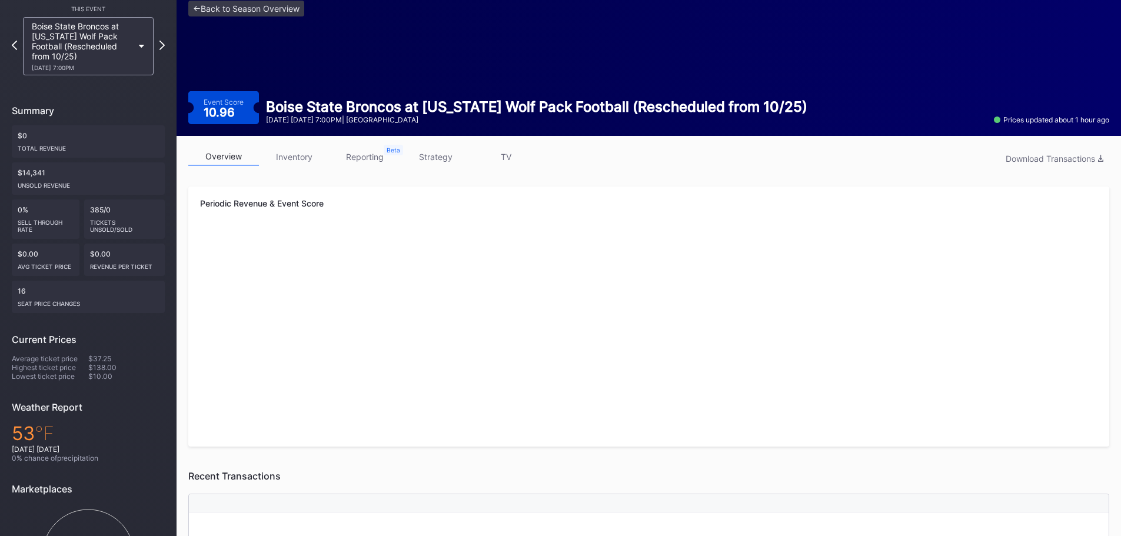
click at [301, 158] on link "inventory" at bounding box center [294, 157] width 71 height 18
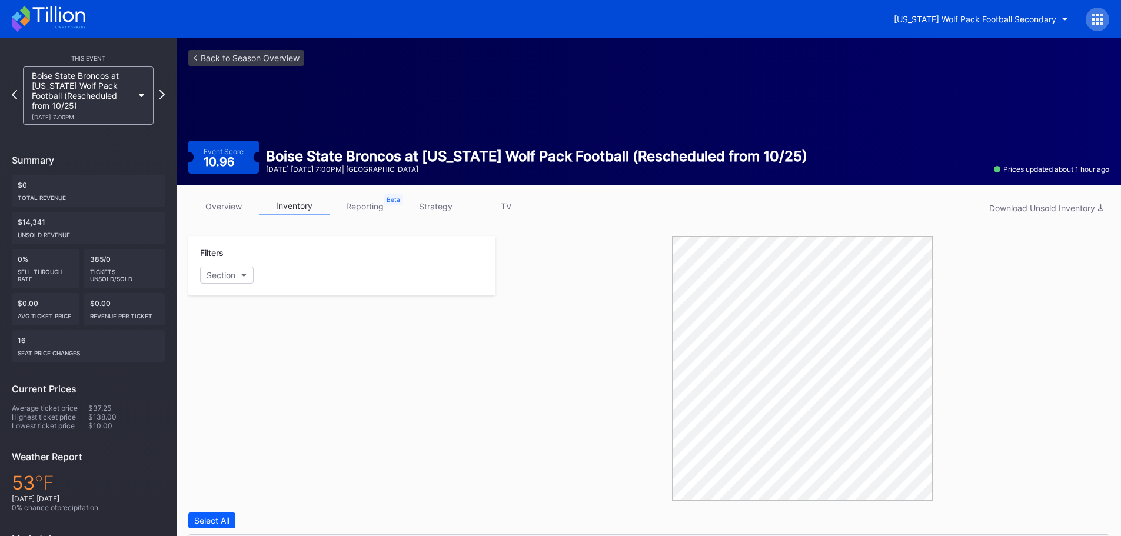
click at [34, 21] on icon at bounding box center [49, 19] width 74 height 26
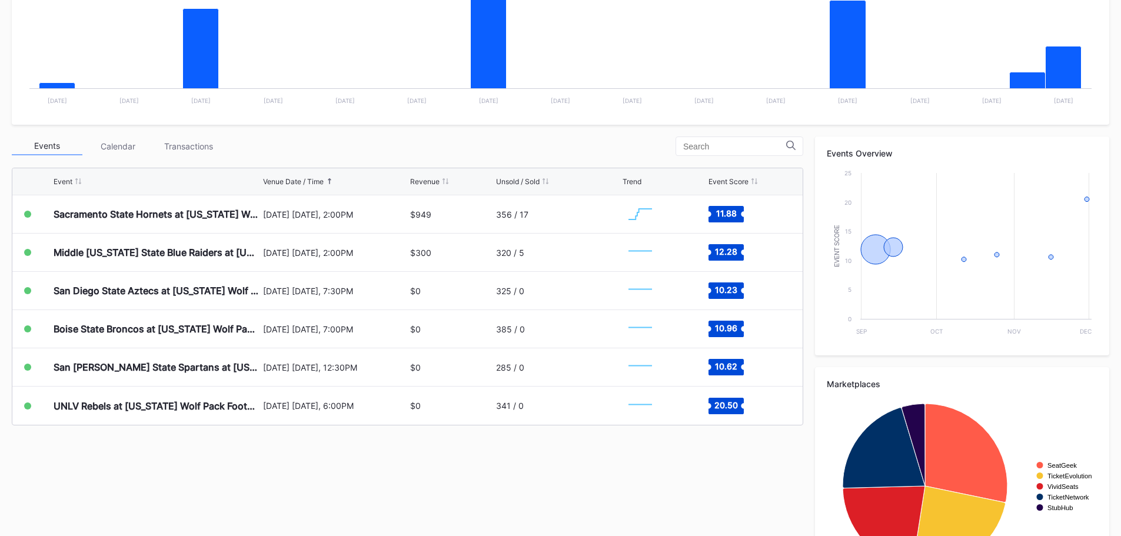
scroll to position [294, 0]
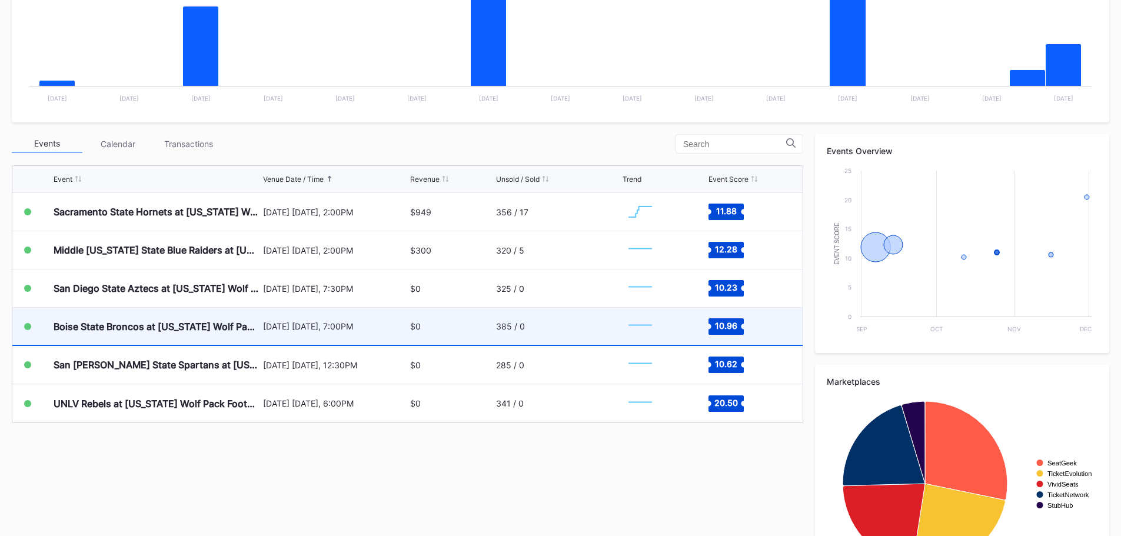
click at [169, 317] on div "Boise State Broncos at [US_STATE] Wolf Pack Football (Rescheduled from 10/25)" at bounding box center [157, 326] width 207 height 37
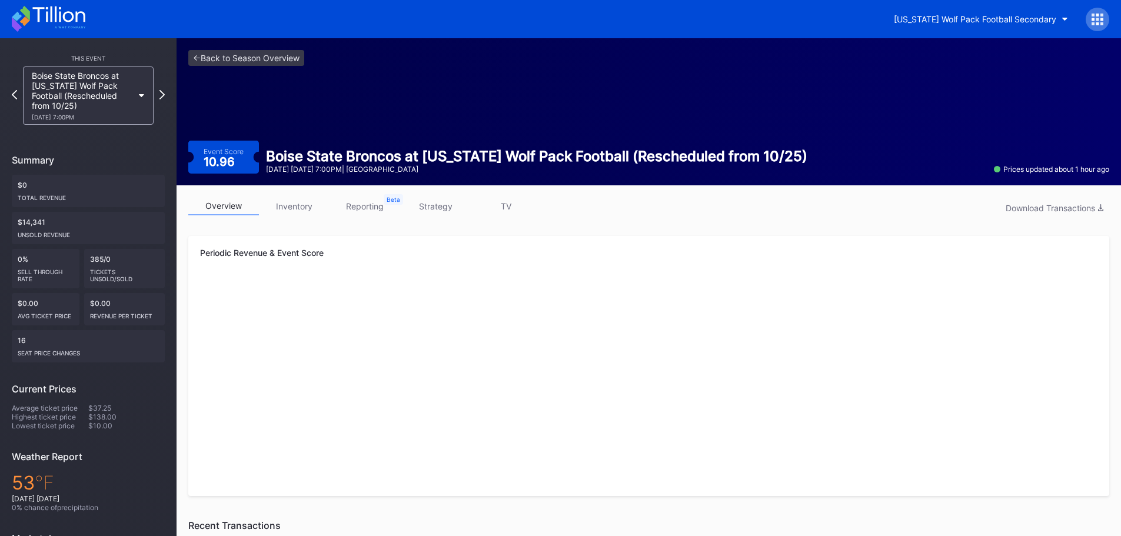
click at [303, 207] on link "inventory" at bounding box center [294, 206] width 71 height 18
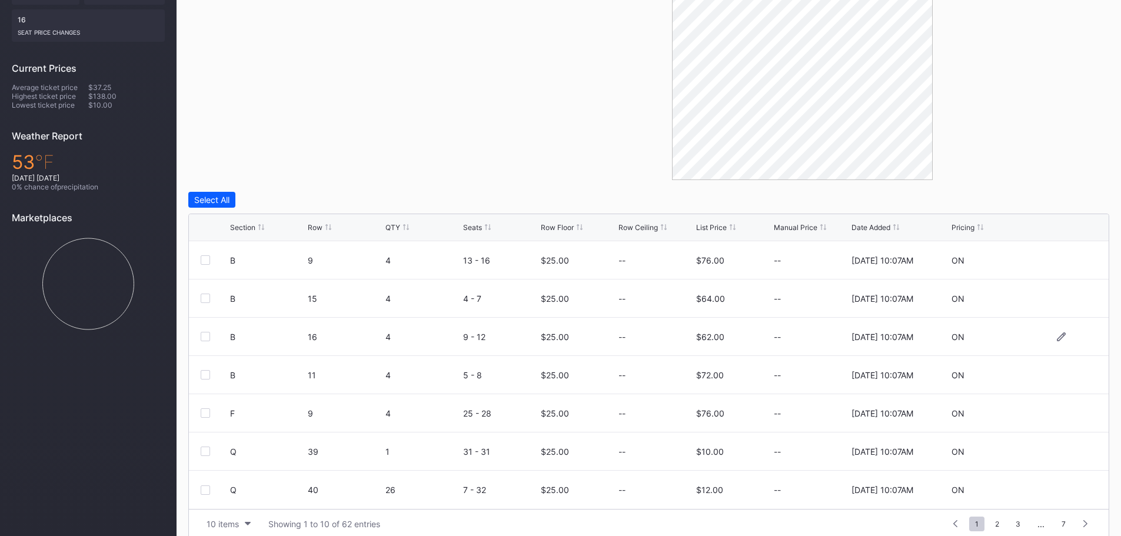
scroll to position [335, 0]
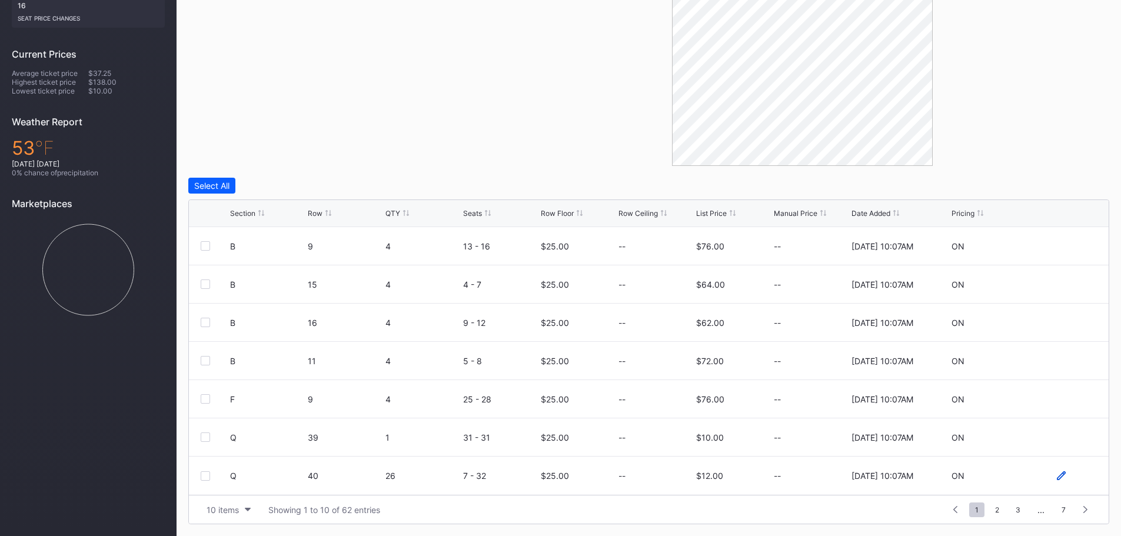
click at [1057, 479] on icon at bounding box center [1061, 476] width 9 height 9
drag, startPoint x: 584, startPoint y: 479, endPoint x: 531, endPoint y: 477, distance: 53.0
click at [531, 477] on form "Q 40 26 7 - 32 25 $12.00 8/20/2025 10:07AM Cancel Save" at bounding box center [663, 480] width 867 height 47
type input "15"
click at [1080, 477] on div "Save" at bounding box center [1079, 481] width 19 height 10
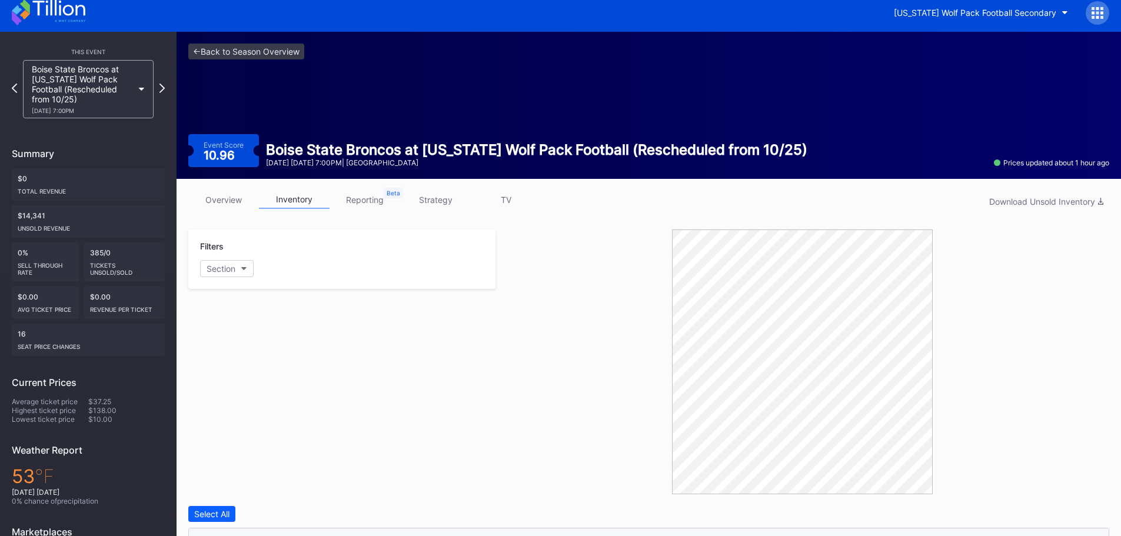
scroll to position [0, 0]
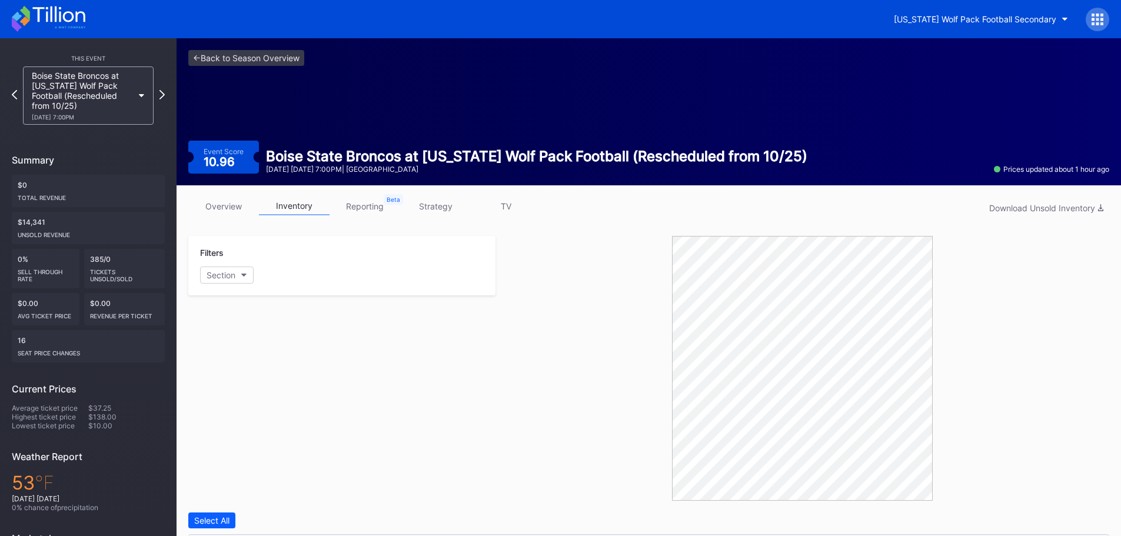
click at [45, 8] on icon at bounding box center [49, 19] width 74 height 26
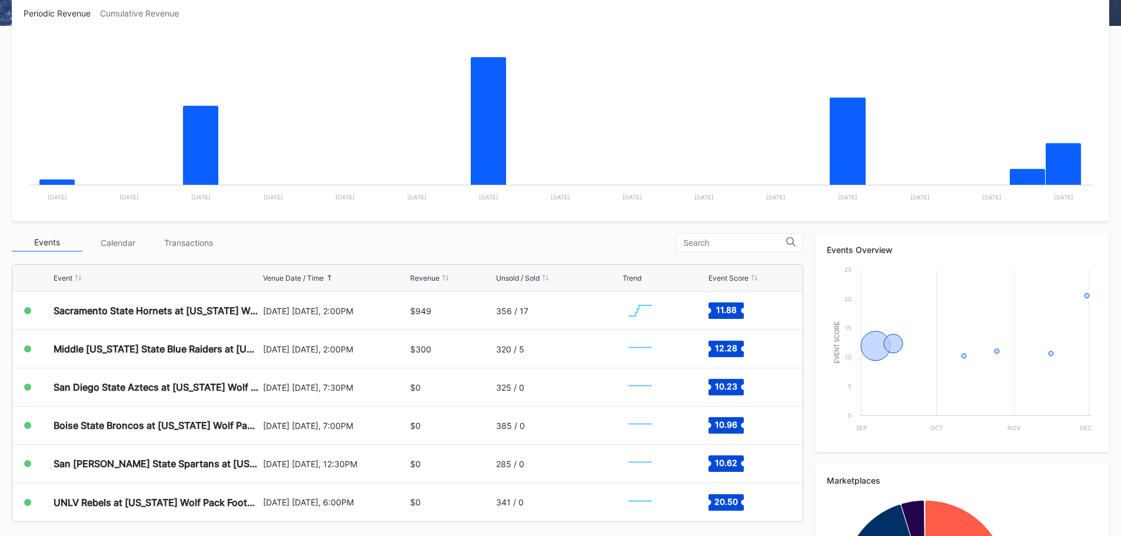
scroll to position [354, 0]
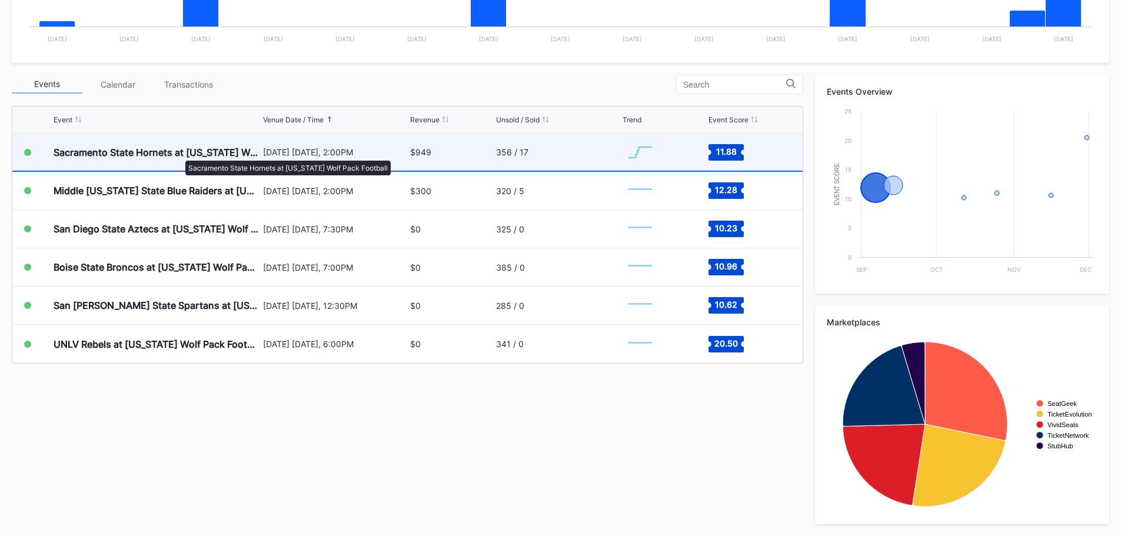
click at [180, 155] on div "Sacramento State Hornets at [US_STATE] Wolf Pack Football" at bounding box center [157, 153] width 207 height 12
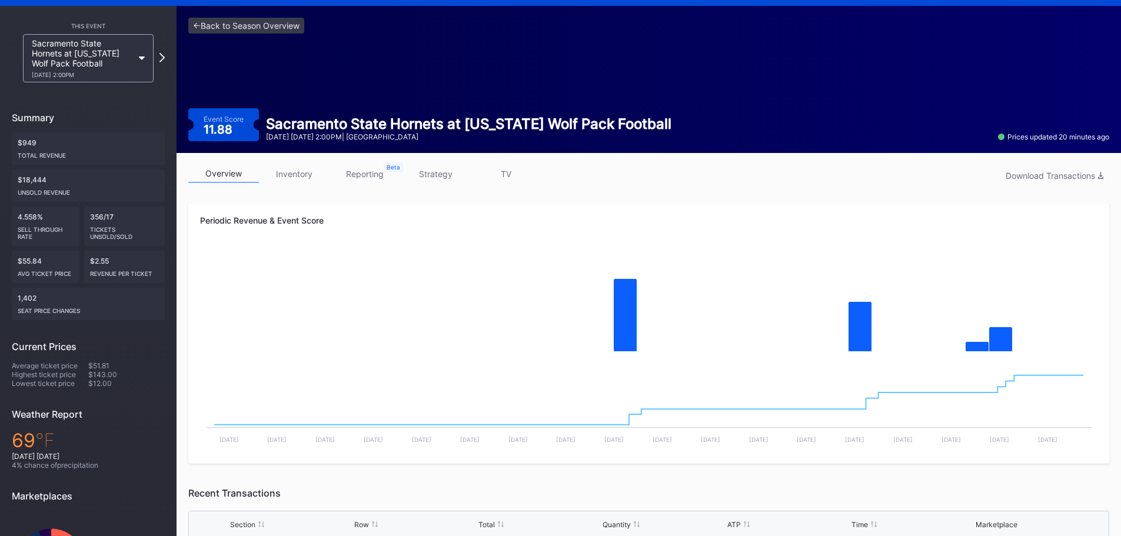
scroll to position [32, 0]
click at [307, 177] on link "inventory" at bounding box center [294, 174] width 71 height 18
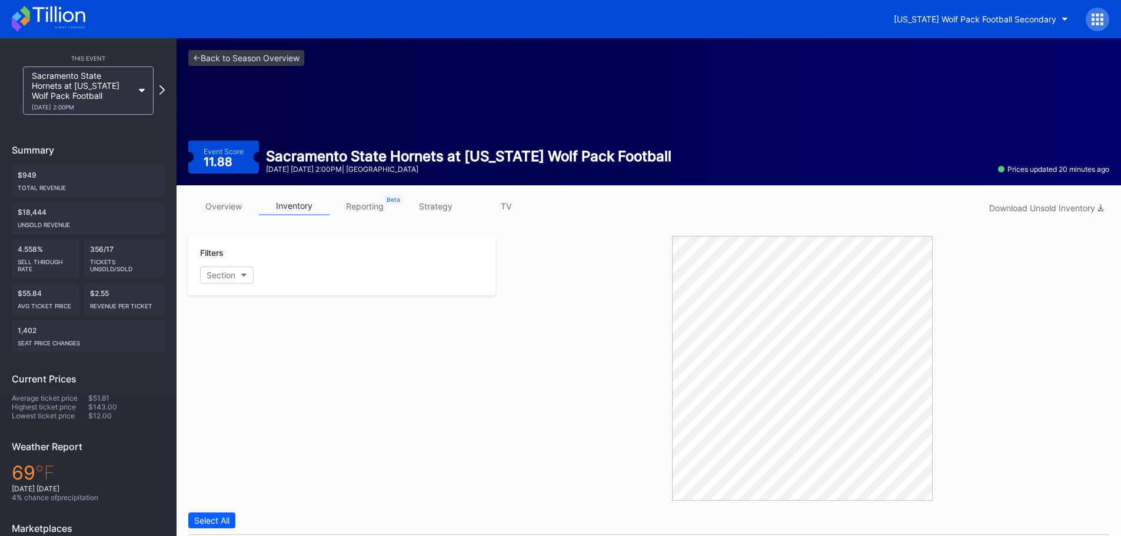
click at [21, 19] on icon at bounding box center [49, 19] width 74 height 26
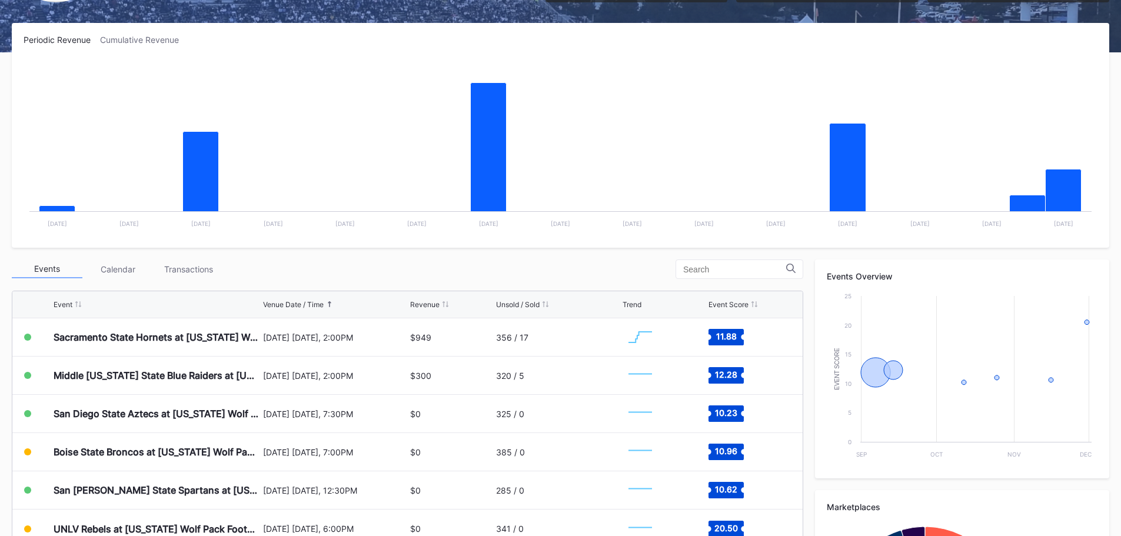
scroll to position [235, 0]
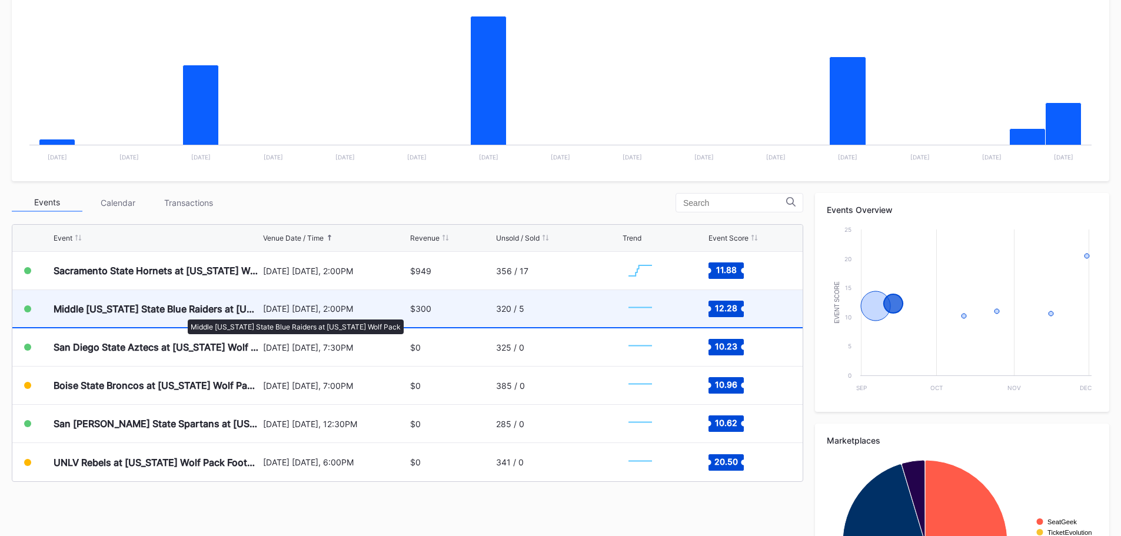
click at [182, 314] on div "Middle [US_STATE] State Blue Raiders at [US_STATE] Wolf Pack" at bounding box center [157, 309] width 207 height 12
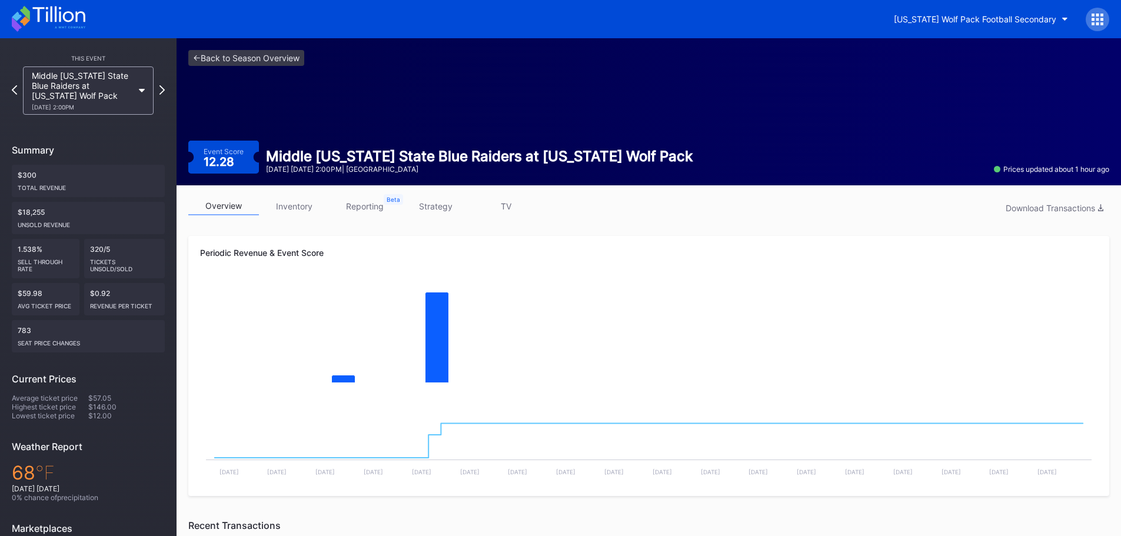
click at [292, 201] on link "inventory" at bounding box center [294, 206] width 71 height 18
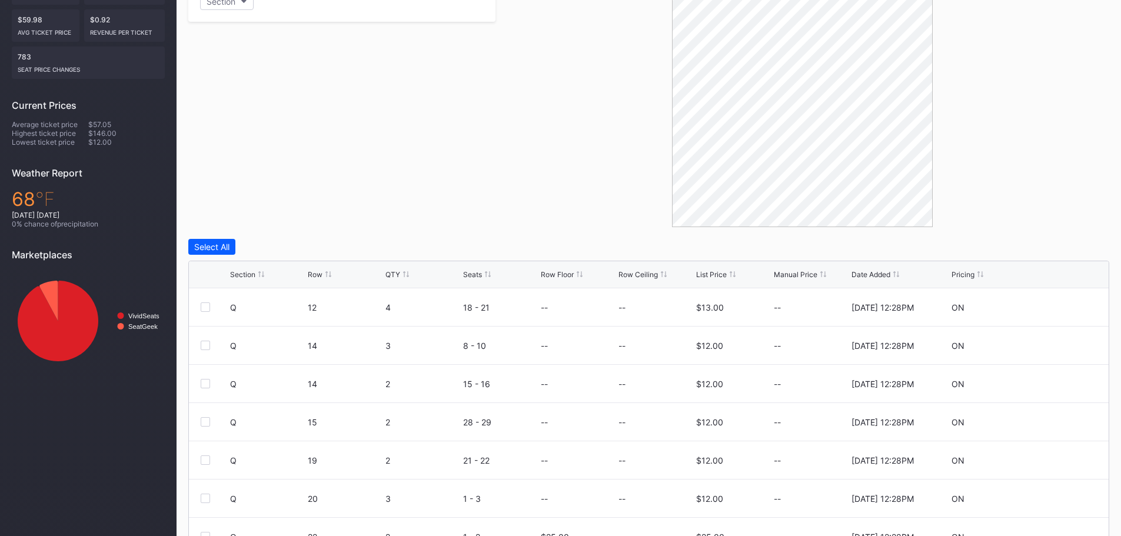
scroll to position [335, 0]
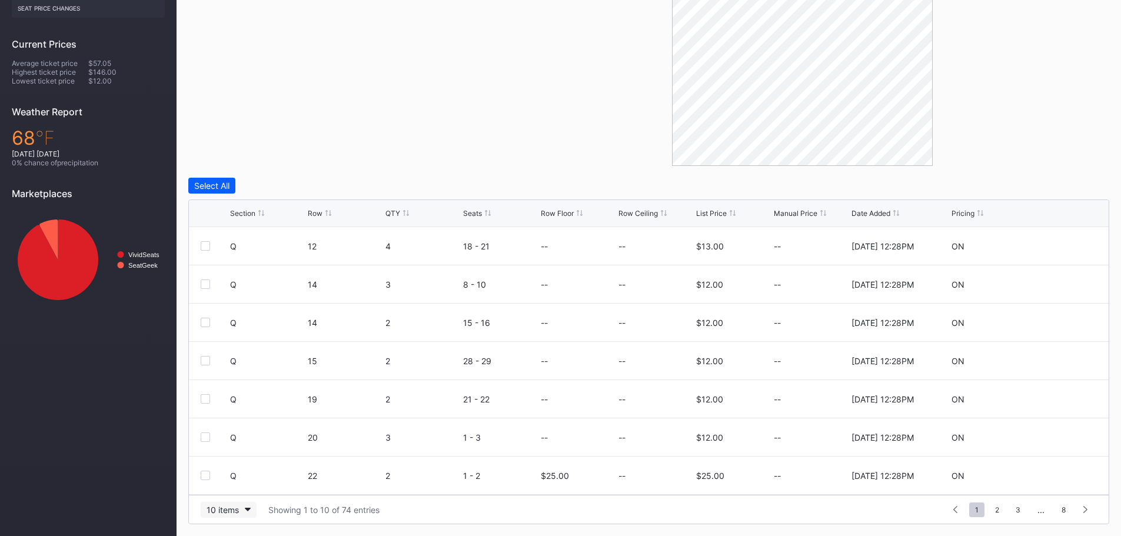
click at [238, 508] on div "10 items" at bounding box center [223, 510] width 32 height 10
click at [234, 486] on div "200 items" at bounding box center [229, 481] width 56 height 22
click at [1057, 281] on icon at bounding box center [1061, 284] width 9 height 9
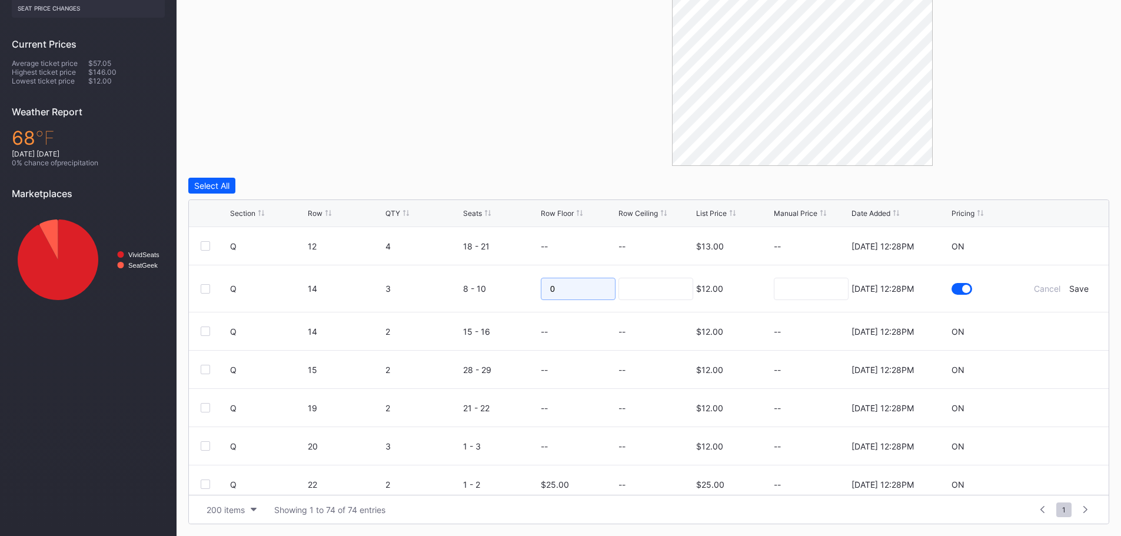
drag, startPoint x: 574, startPoint y: 292, endPoint x: 529, endPoint y: 290, distance: 45.4
click at [529, 290] on form "Q 14 3 8 - 10 0 $12.00 7/14/2025 12:28PM Cancel Save" at bounding box center [663, 289] width 867 height 47
type input "20"
click at [632, 282] on input at bounding box center [656, 289] width 75 height 22
click at [1075, 290] on div "Save" at bounding box center [1079, 289] width 19 height 10
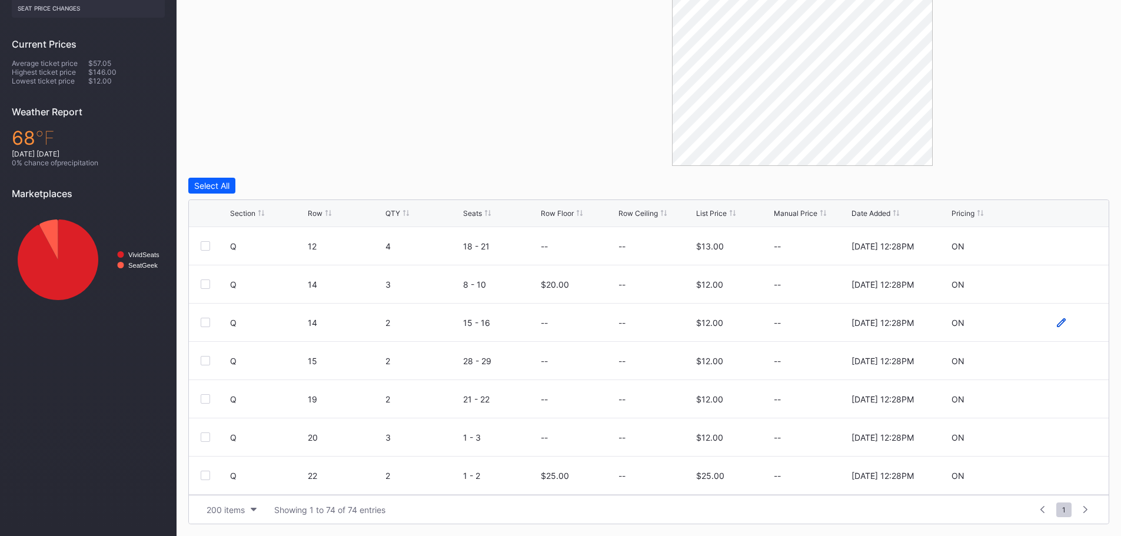
click at [1057, 324] on icon at bounding box center [1061, 322] width 9 height 9
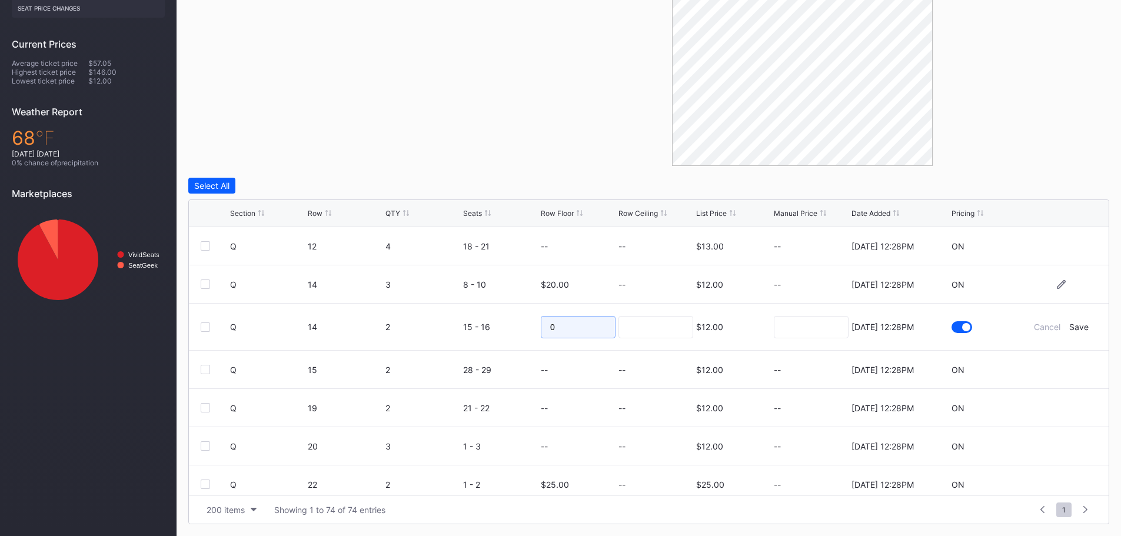
drag, startPoint x: 555, startPoint y: 324, endPoint x: 486, endPoint y: 300, distance: 73.5
click at [508, 321] on form "Q 14 2 15 - 16 0 $12.00 7/14/2025 12:28PM Cancel Save" at bounding box center [663, 327] width 867 height 47
type input "20"
click at [645, 321] on input at bounding box center [656, 327] width 75 height 22
click at [1074, 324] on div "Save" at bounding box center [1079, 327] width 19 height 10
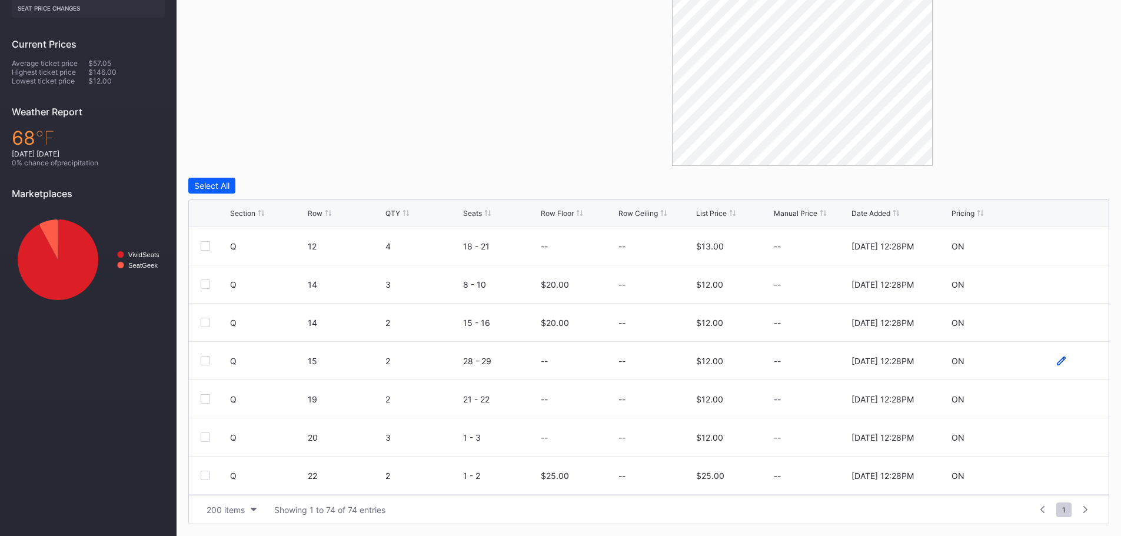
click at [1057, 359] on icon at bounding box center [1061, 360] width 9 height 9
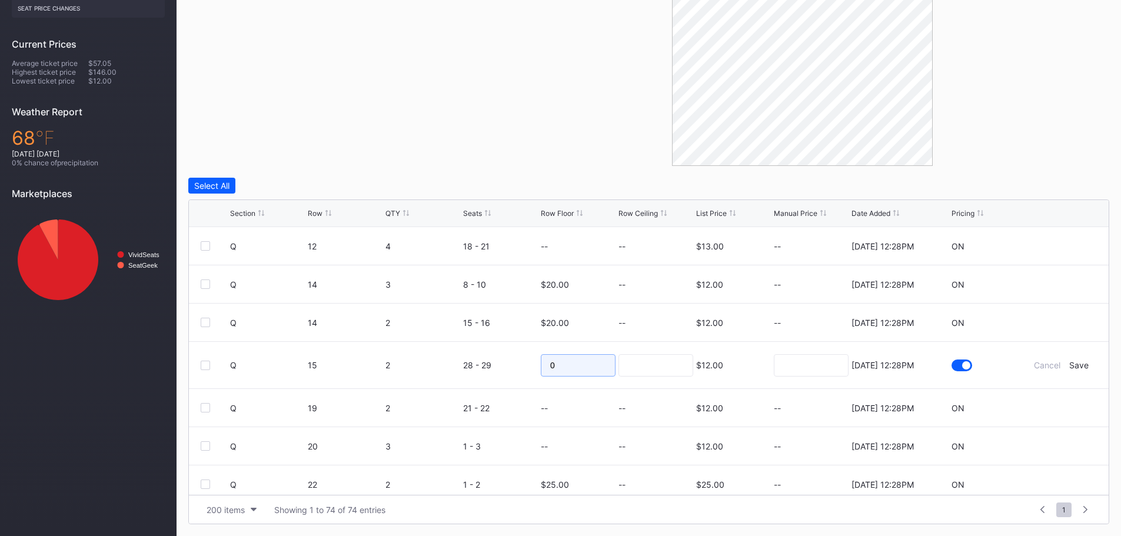
drag, startPoint x: 561, startPoint y: 370, endPoint x: 517, endPoint y: 370, distance: 44.2
click at [517, 370] on form "Q 15 2 28 - 29 0 $12.00 7/14/2025 12:28PM Cancel Save" at bounding box center [663, 365] width 867 height 47
type input "20"
click at [1073, 364] on div "Save" at bounding box center [1079, 365] width 19 height 10
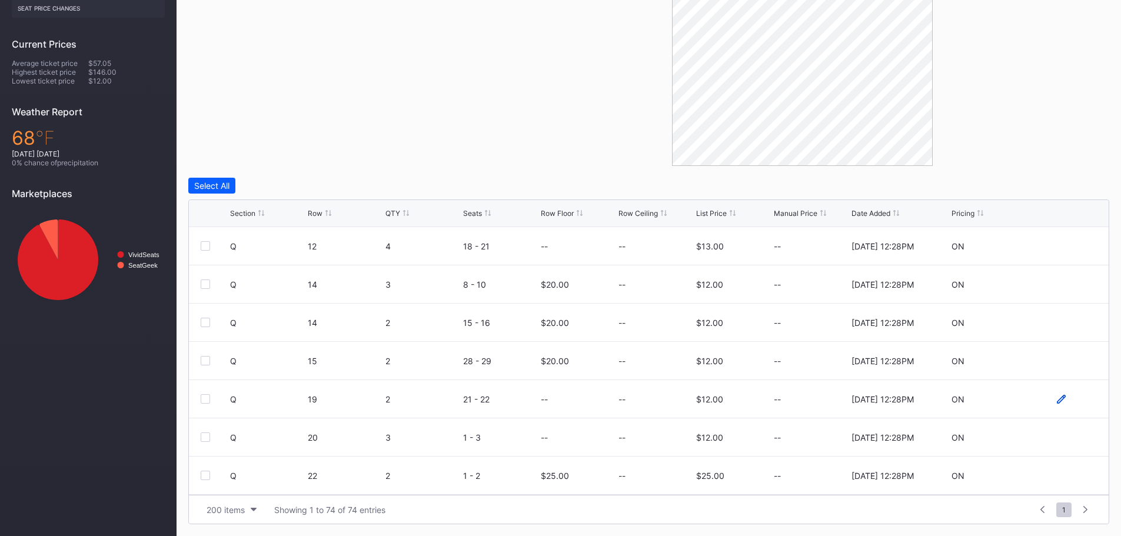
click at [1057, 401] on icon at bounding box center [1061, 399] width 9 height 9
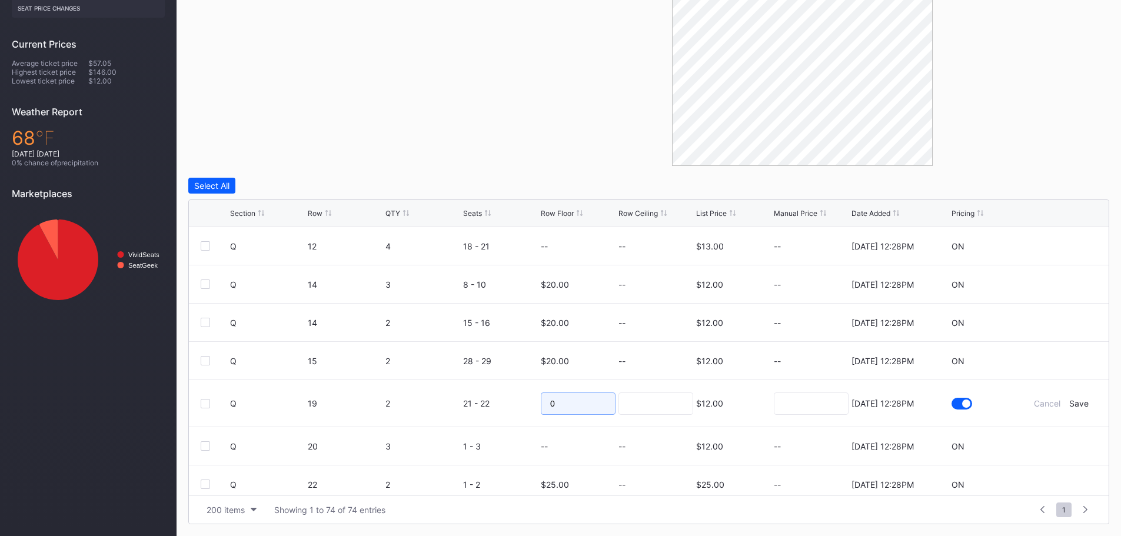
drag, startPoint x: 548, startPoint y: 405, endPoint x: 511, endPoint y: 408, distance: 37.2
click at [511, 408] on form "Q 19 2 21 - 22 0 $12.00 7/14/2025 12:28PM Cancel Save" at bounding box center [663, 403] width 867 height 47
type input "20"
click at [630, 402] on input at bounding box center [656, 404] width 75 height 22
click at [1074, 401] on div "Save" at bounding box center [1079, 404] width 19 height 10
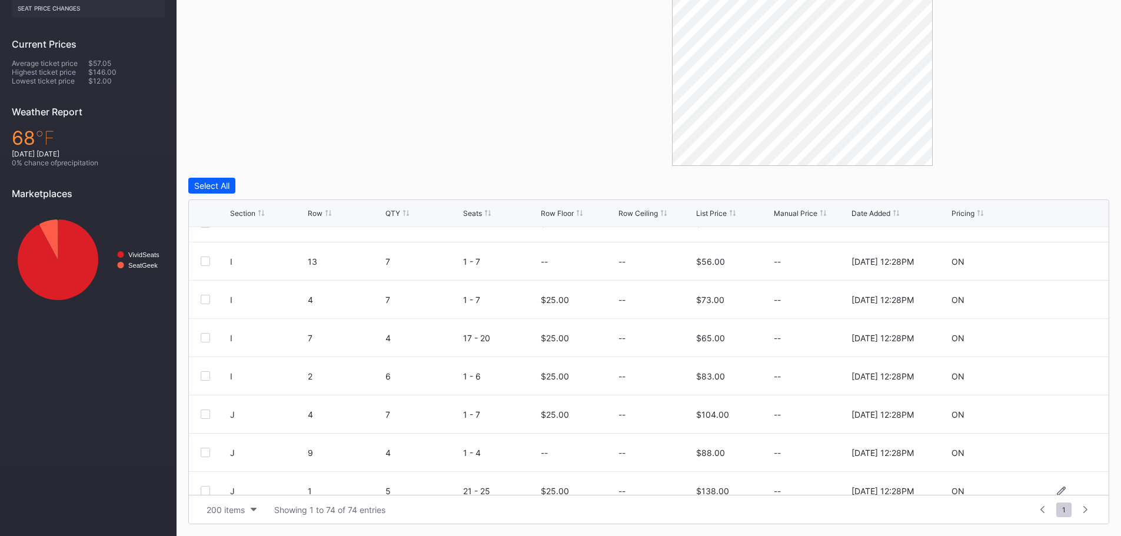
scroll to position [1060, 0]
click at [1057, 296] on icon at bounding box center [1061, 296] width 9 height 9
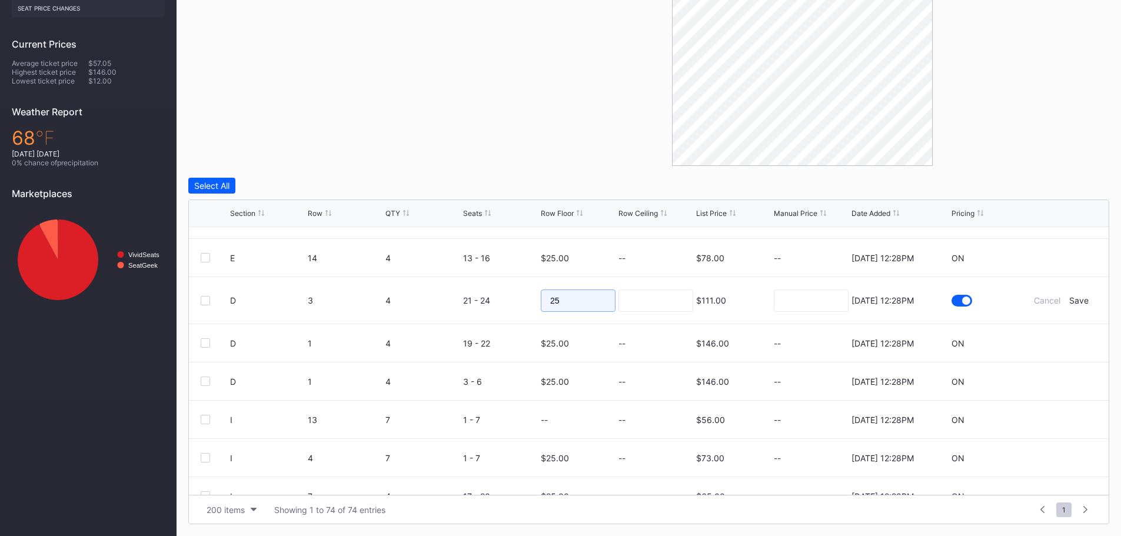
drag, startPoint x: 562, startPoint y: 297, endPoint x: 524, endPoint y: 290, distance: 38.4
click at [525, 290] on form "D 3 4 21 - 24 25 $111.00 7/14/2025 12:28PM Cancel Save" at bounding box center [663, 300] width 867 height 47
type input "100"
click at [1070, 297] on div "Save" at bounding box center [1079, 301] width 19 height 10
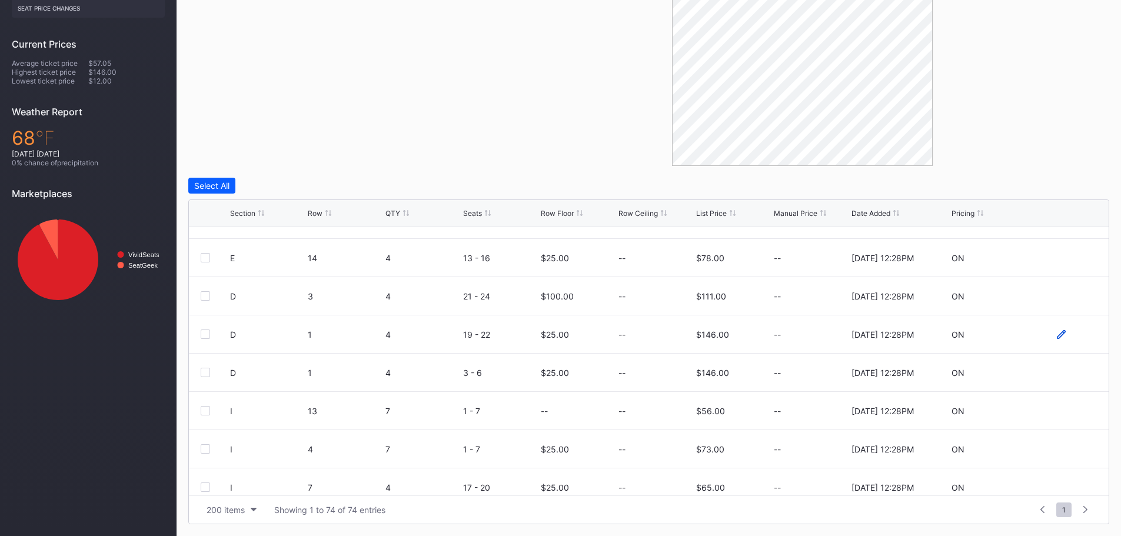
click at [1057, 334] on icon at bounding box center [1061, 334] width 9 height 9
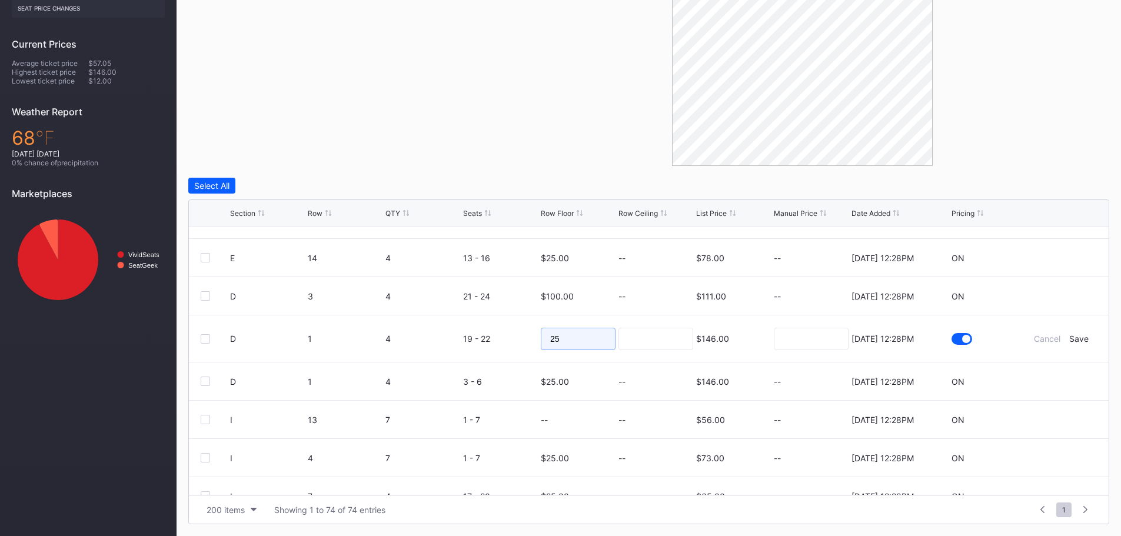
drag, startPoint x: 597, startPoint y: 334, endPoint x: 522, endPoint y: 330, distance: 74.8
click at [522, 330] on form "D 1 4 19 - 22 25 $146.00 7/14/2025 12:28PM Cancel Save" at bounding box center [663, 339] width 867 height 47
type input "100"
click at [646, 341] on input at bounding box center [656, 339] width 75 height 22
click at [1070, 338] on div "Save" at bounding box center [1079, 339] width 19 height 10
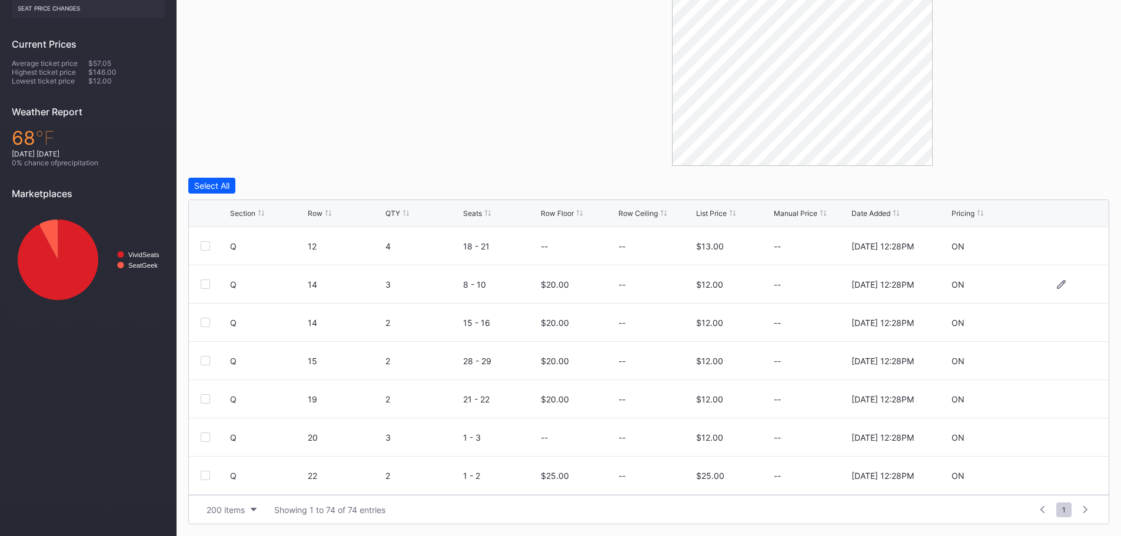
scroll to position [0, 0]
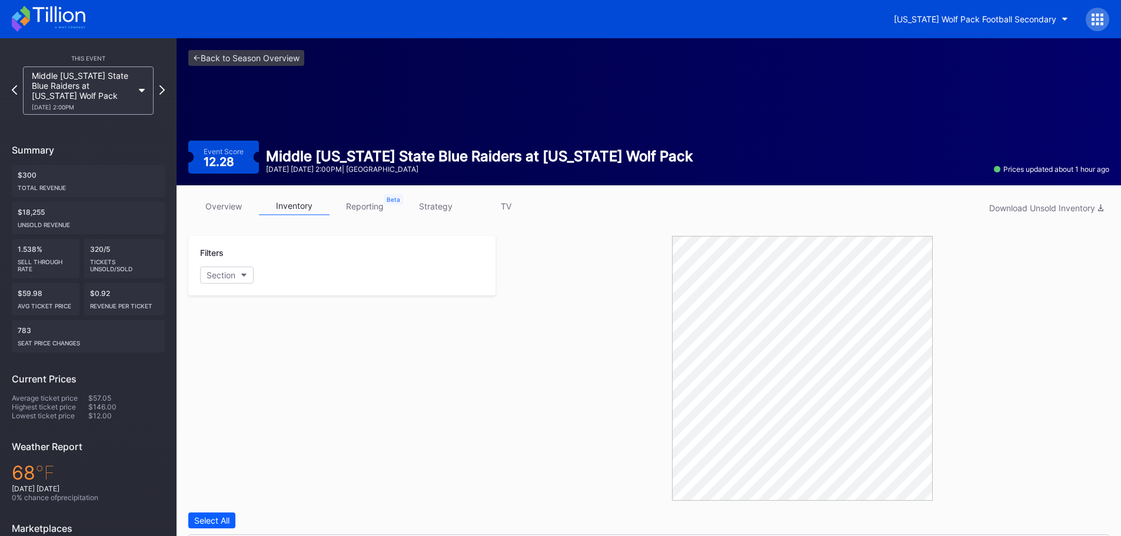
click at [67, 15] on icon at bounding box center [49, 19] width 74 height 26
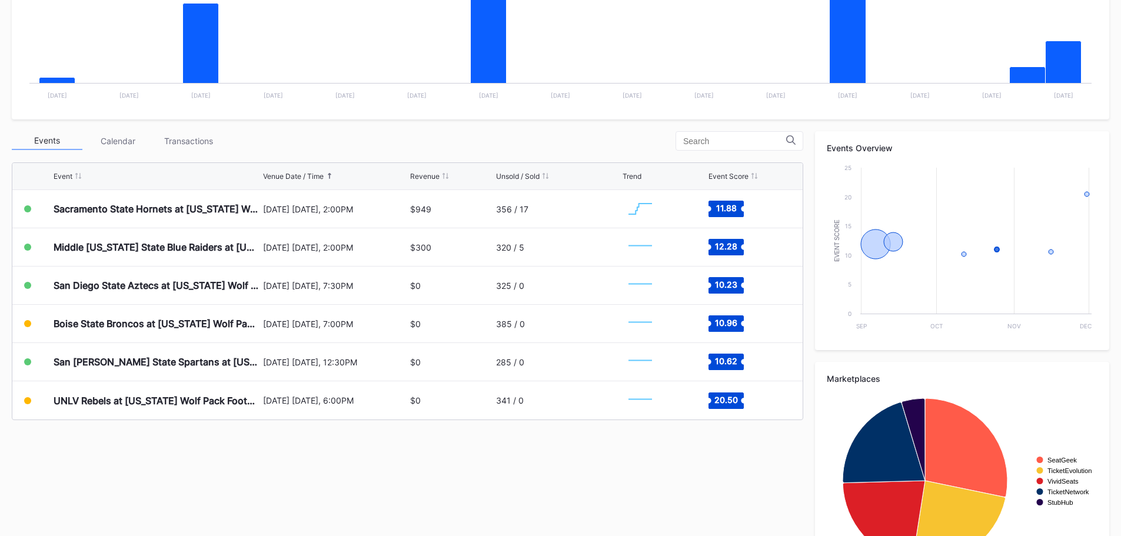
scroll to position [354, 0]
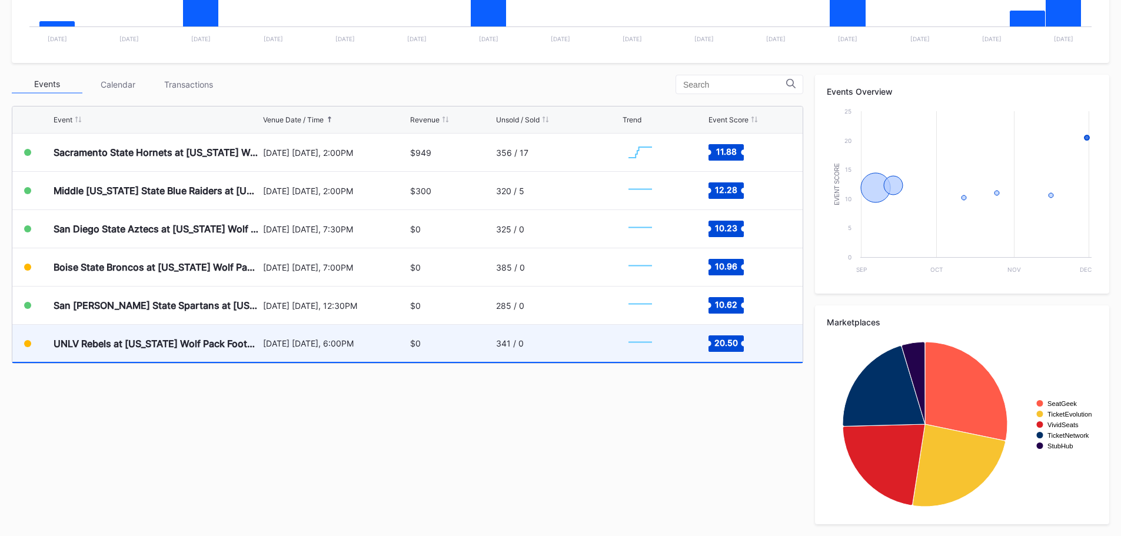
click at [499, 351] on div "341 / 0" at bounding box center [558, 343] width 124 height 37
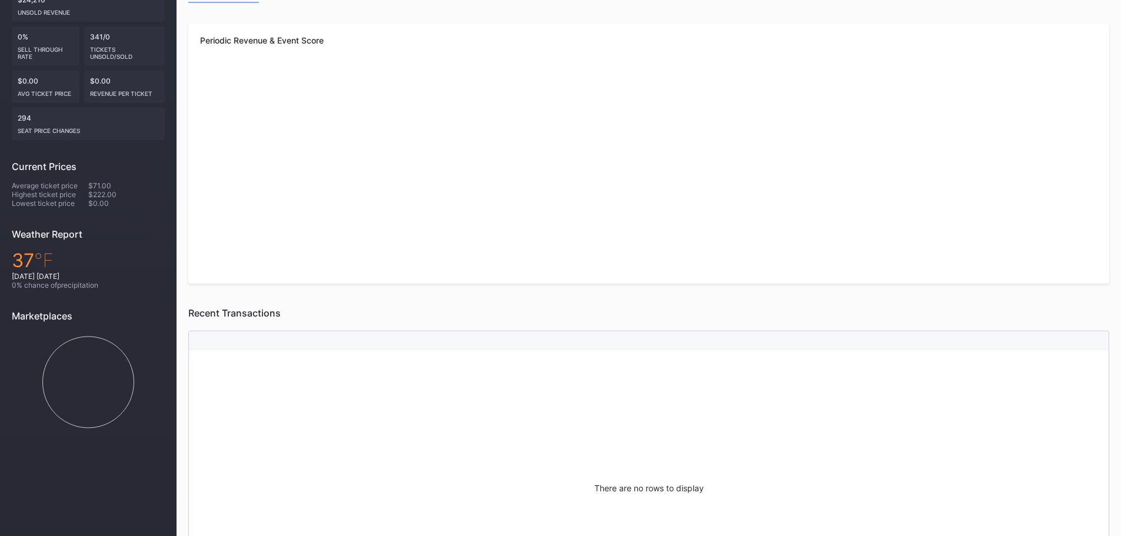
scroll to position [108, 0]
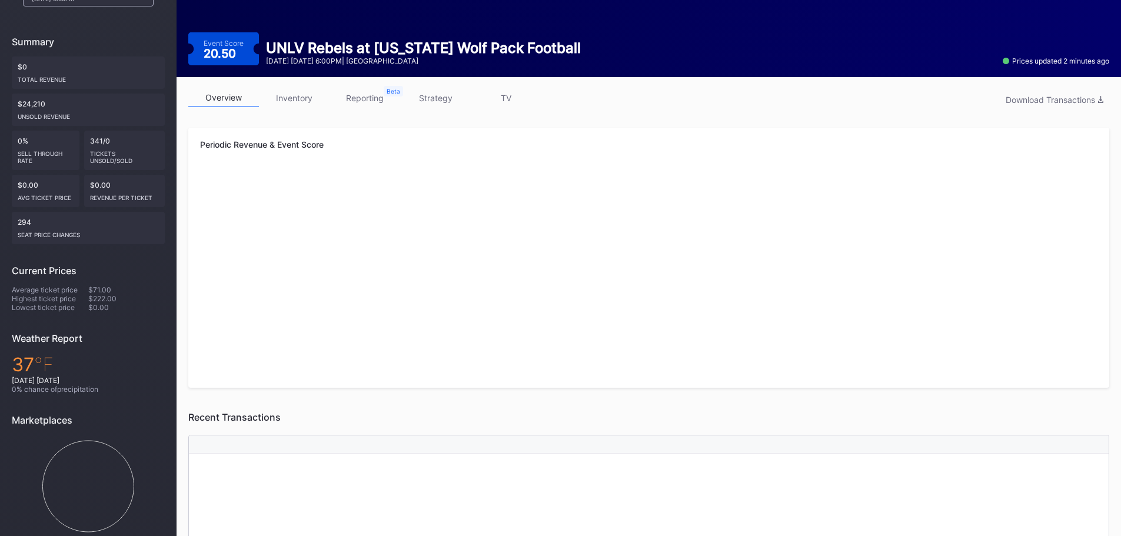
click at [302, 96] on link "inventory" at bounding box center [294, 98] width 71 height 18
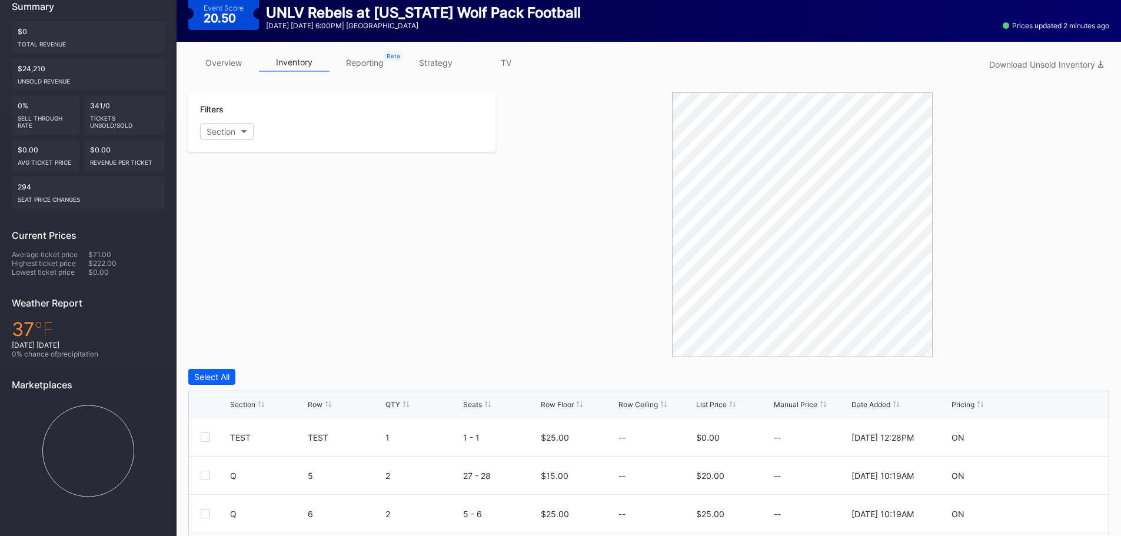
scroll to position [335, 0]
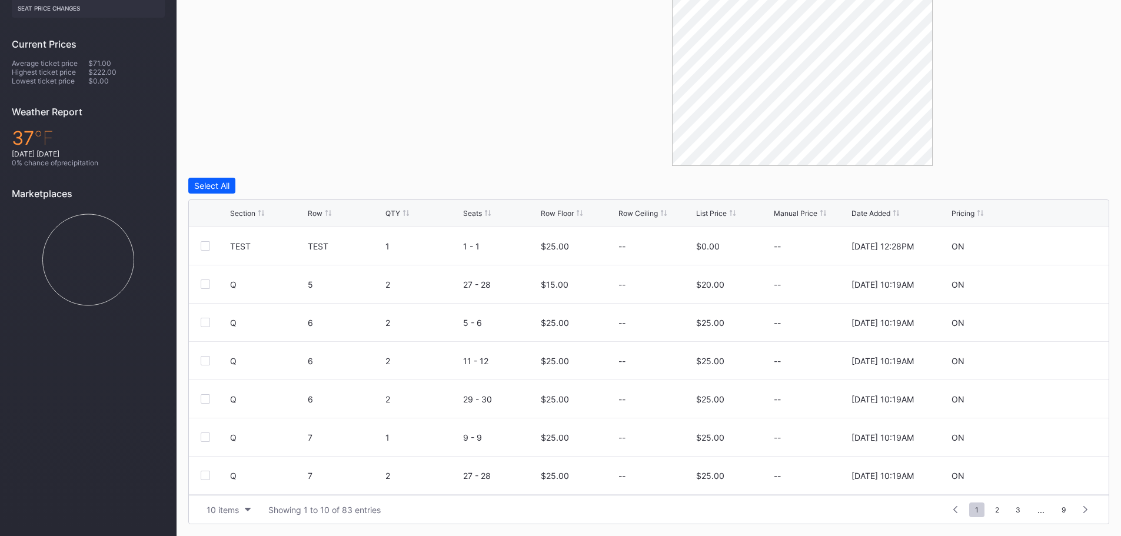
click at [546, 206] on div "Section Row QTY Seats Row Floor Row Ceiling List Price Manual Price Date Added …" at bounding box center [649, 213] width 920 height 27
click at [565, 211] on div "Row Floor" at bounding box center [557, 213] width 33 height 9
click at [255, 209] on div "Section" at bounding box center [242, 213] width 25 height 9
click at [1057, 321] on icon at bounding box center [1061, 322] width 9 height 9
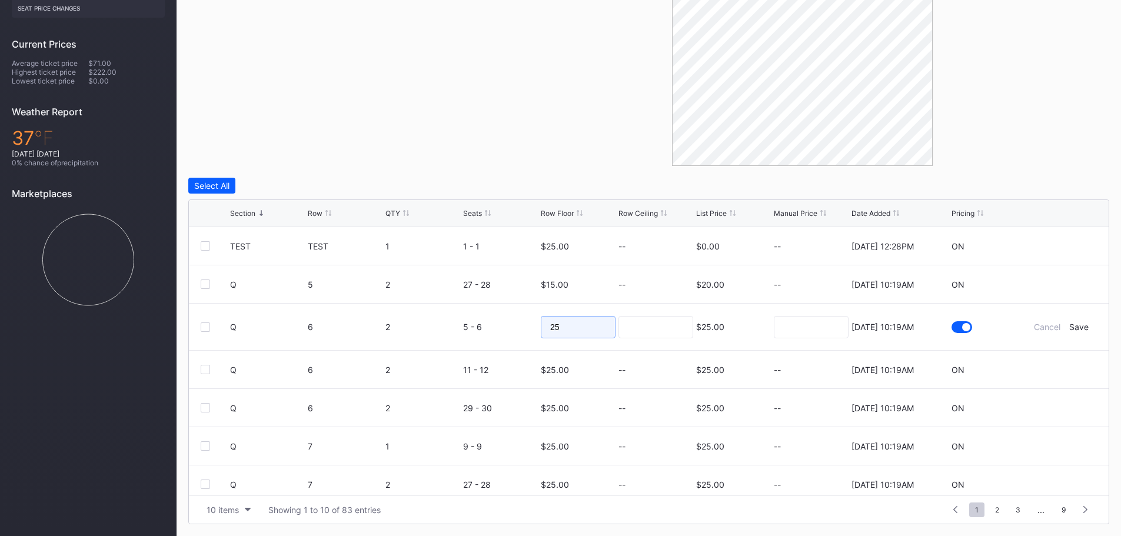
drag, startPoint x: 536, startPoint y: 325, endPoint x: 526, endPoint y: 324, distance: 10.0
click at [526, 324] on form "Q 6 2 5 - 6 25 $25.00 8/20/2025 10:19AM Cancel Save" at bounding box center [663, 327] width 867 height 47
click at [1077, 327] on div "Save" at bounding box center [1079, 327] width 19 height 10
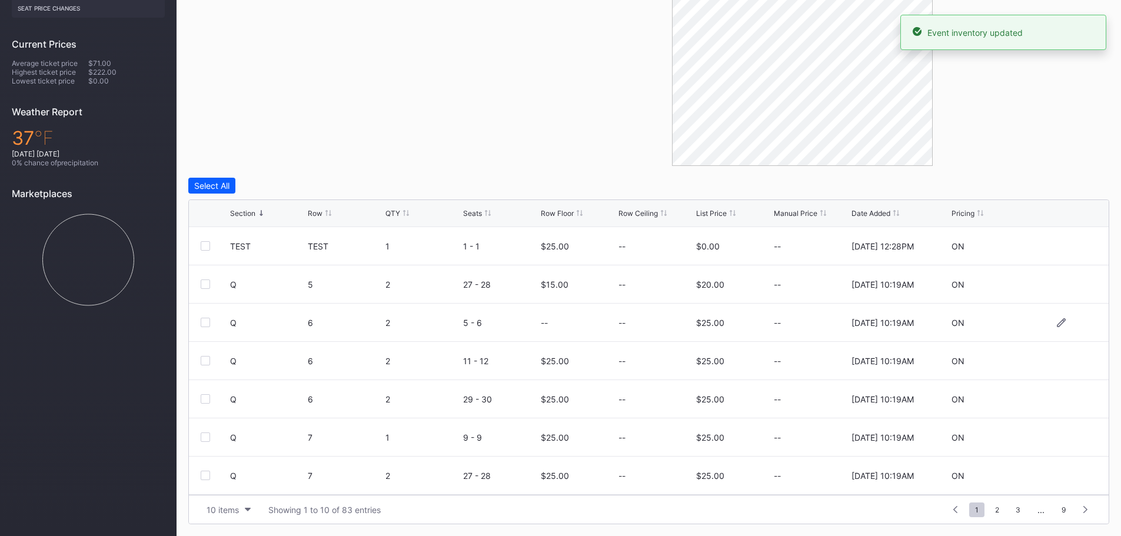
scroll to position [0, 0]
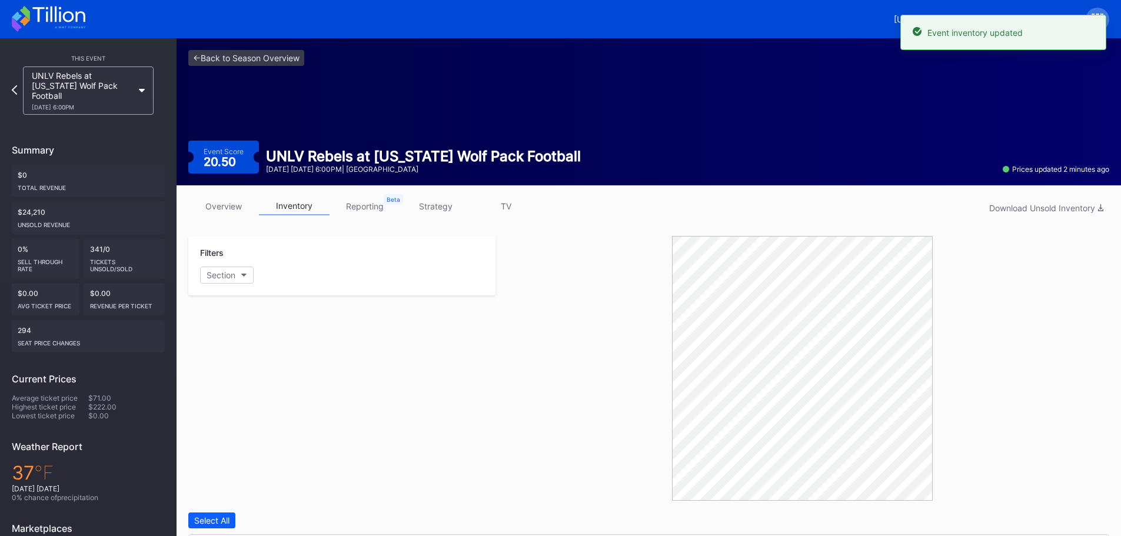
click at [73, 11] on icon at bounding box center [49, 19] width 74 height 26
